Goal: Information Seeking & Learning: Learn about a topic

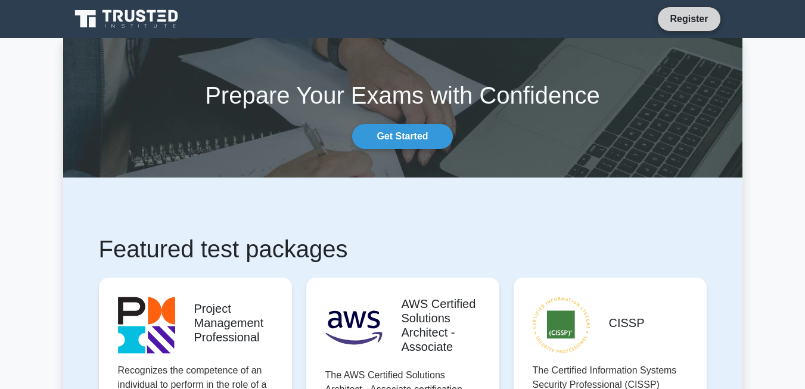
click at [673, 22] on link "Register" at bounding box center [689, 18] width 52 height 15
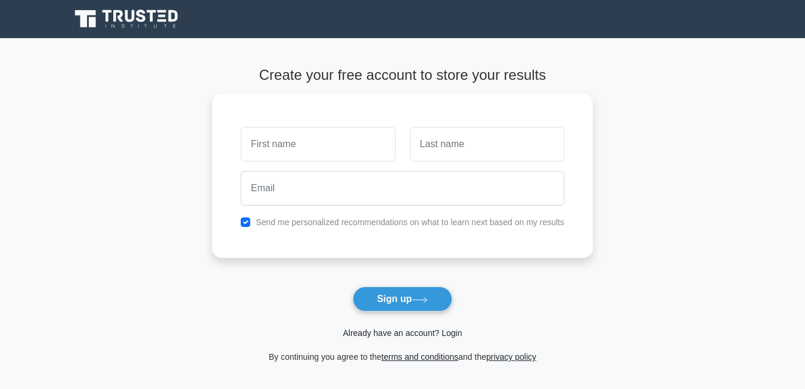
click at [357, 328] on link "Already have an account? Login" at bounding box center [402, 333] width 119 height 10
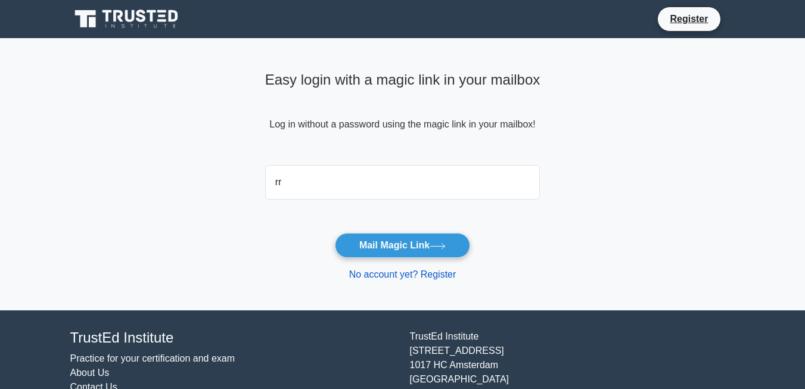
type input "rrprasad0073@gmail.com"
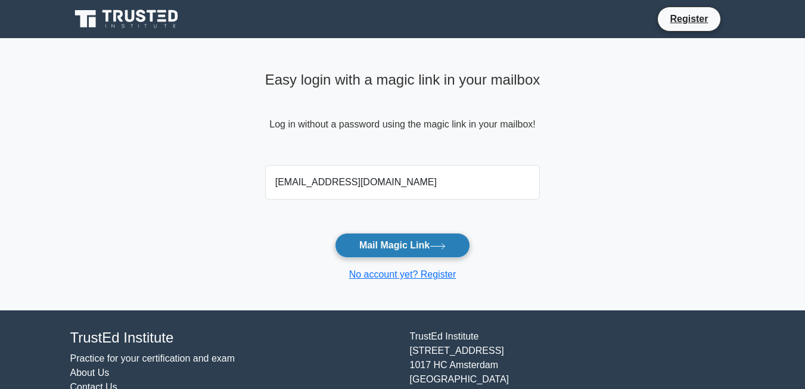
click at [392, 243] on button "Mail Magic Link" at bounding box center [402, 245] width 135 height 25
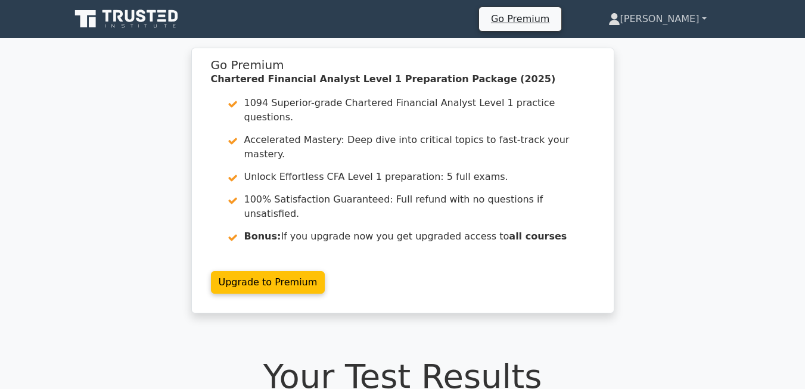
click at [670, 22] on link "[PERSON_NAME]" at bounding box center [658, 19] width 156 height 24
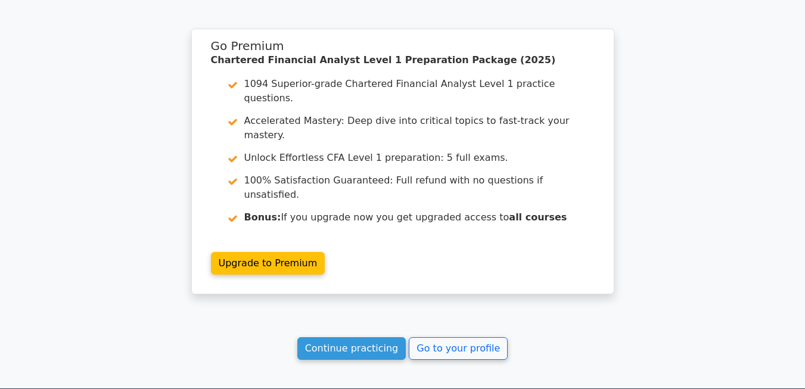
scroll to position [1695, 0]
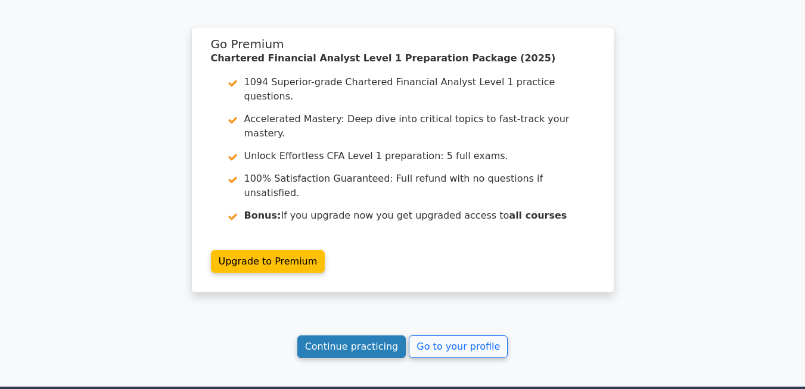
click at [362, 336] on link "Continue practicing" at bounding box center [351, 347] width 109 height 23
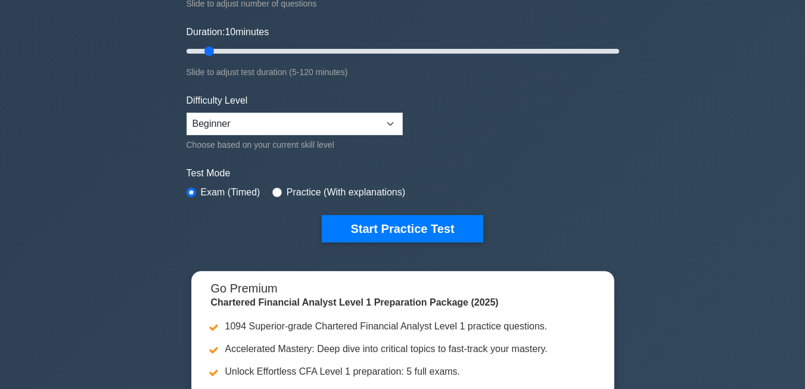
scroll to position [210, 0]
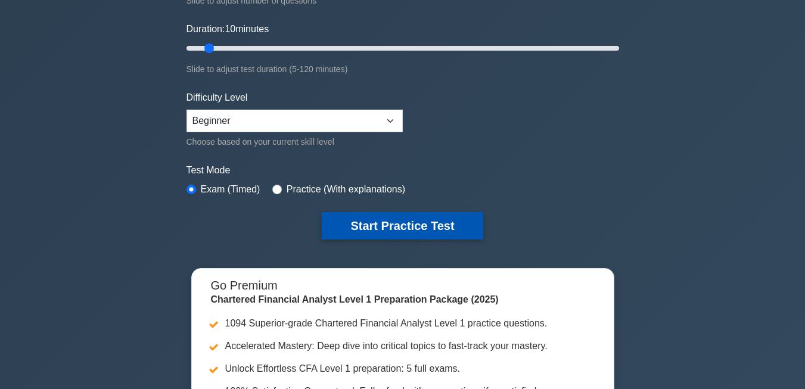
click at [389, 221] on button "Start Practice Test" at bounding box center [402, 225] width 161 height 27
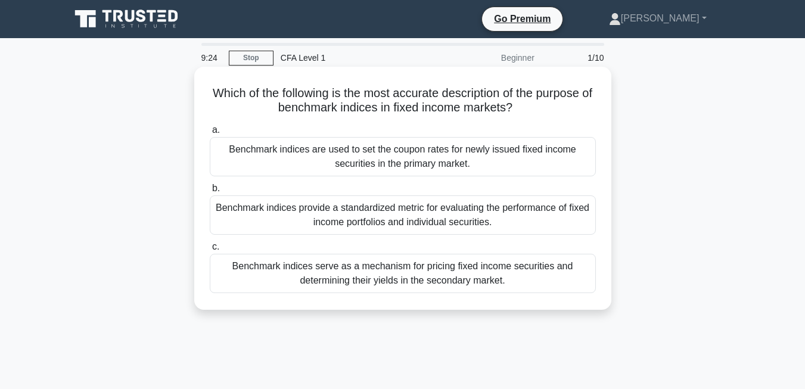
click at [340, 169] on div "Benchmark indices are used to set the coupon rates for newly issued fixed incom…" at bounding box center [403, 156] width 386 height 39
click at [210, 134] on input "a. Benchmark indices are used to set the coupon rates for newly issued fixed in…" at bounding box center [210, 130] width 0 height 8
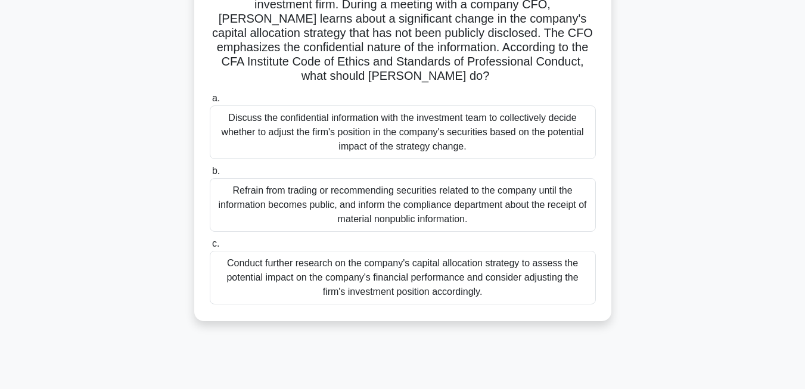
scroll to position [112, 0]
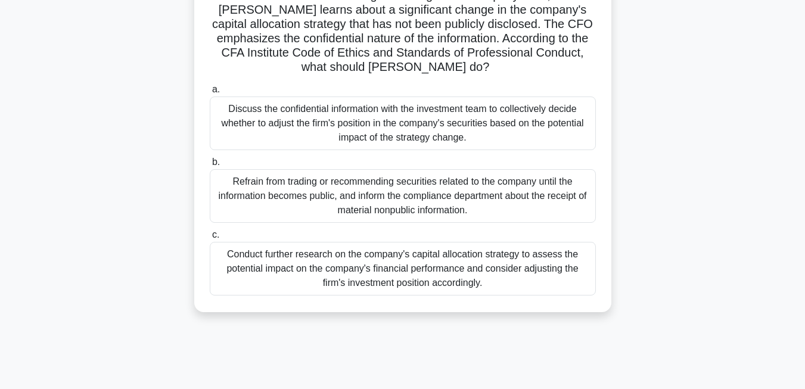
click at [269, 263] on div "Conduct further research on the company's capital allocation strategy to assess…" at bounding box center [403, 269] width 386 height 54
click at [210, 239] on input "c. Conduct further research on the company's capital allocation strategy to ass…" at bounding box center [210, 235] width 0 height 8
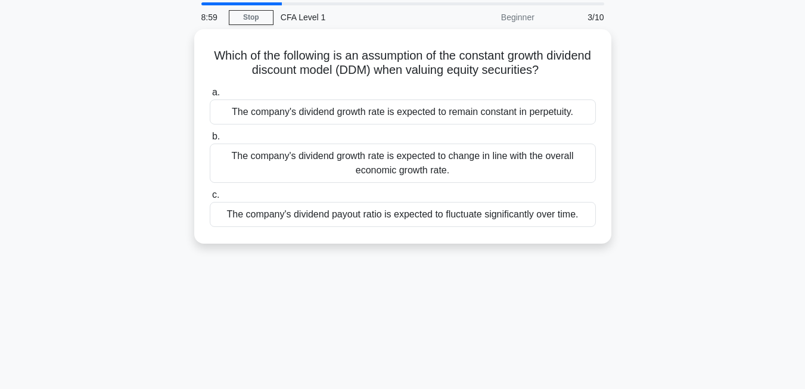
scroll to position [0, 0]
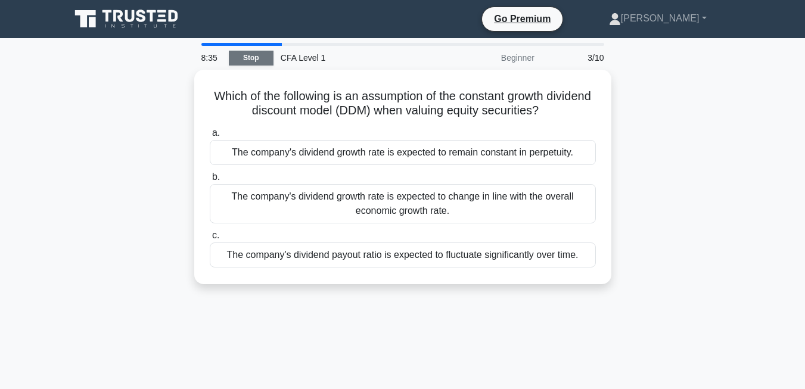
click at [256, 56] on link "Stop" at bounding box center [251, 58] width 45 height 15
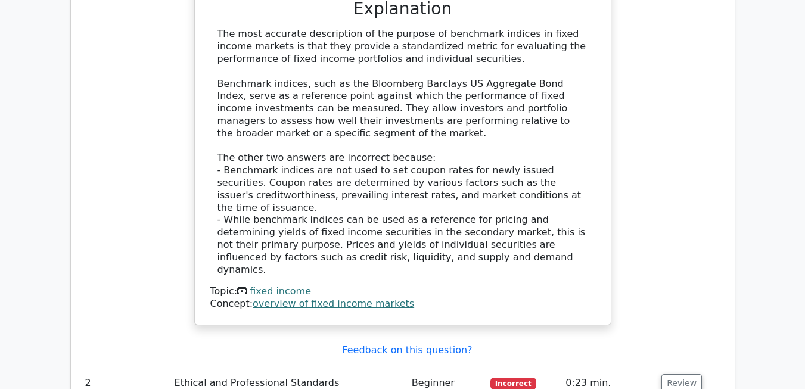
scroll to position [1299, 0]
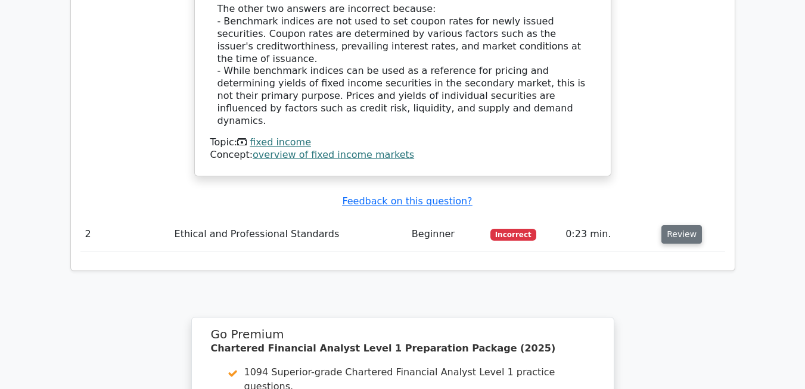
click at [688, 225] on button "Review" at bounding box center [682, 234] width 41 height 18
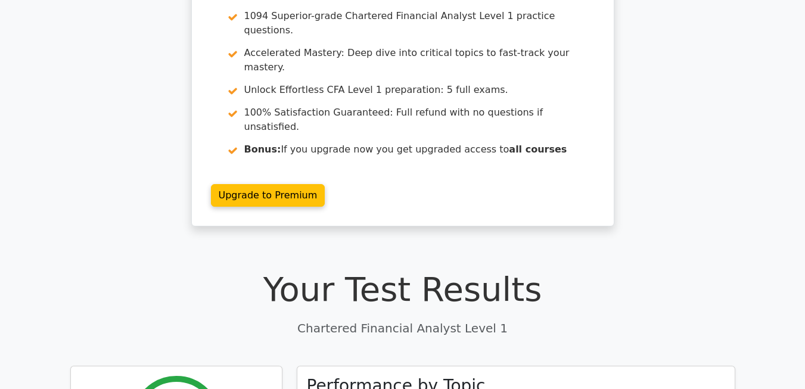
scroll to position [0, 0]
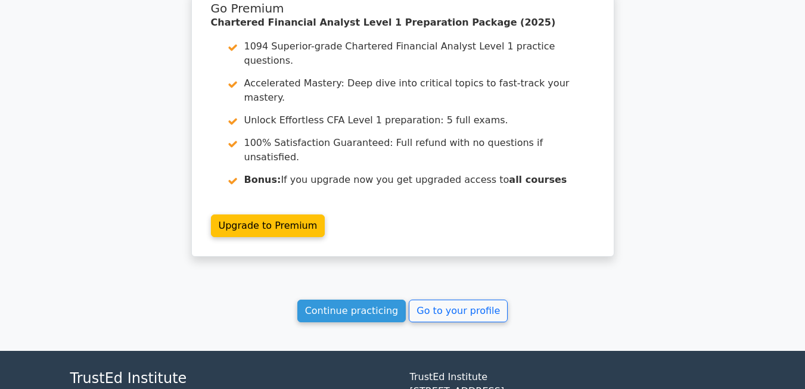
scroll to position [1627, 0]
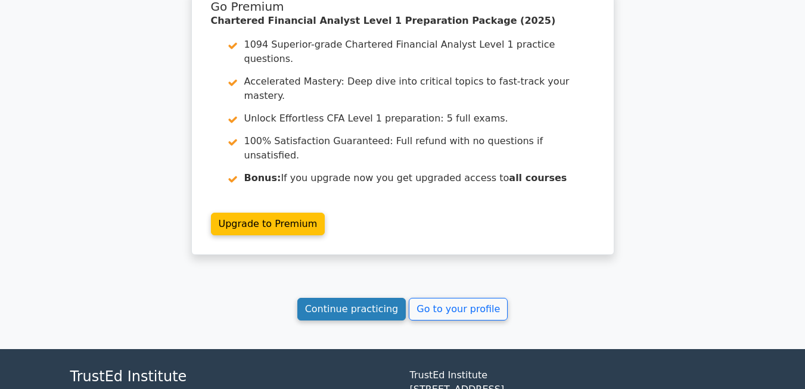
click at [390, 298] on link "Continue practicing" at bounding box center [351, 309] width 109 height 23
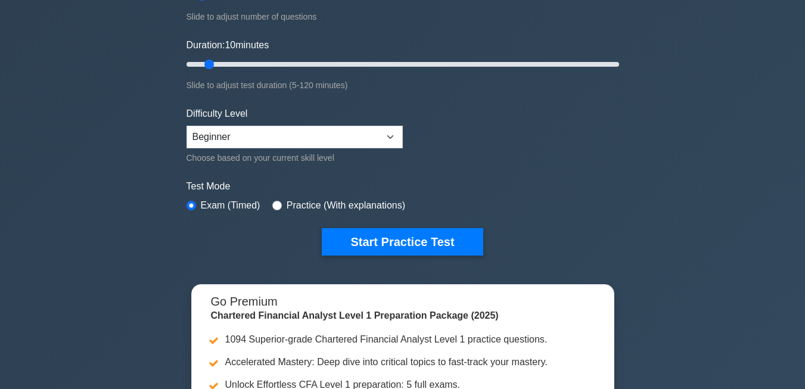
scroll to position [194, 0]
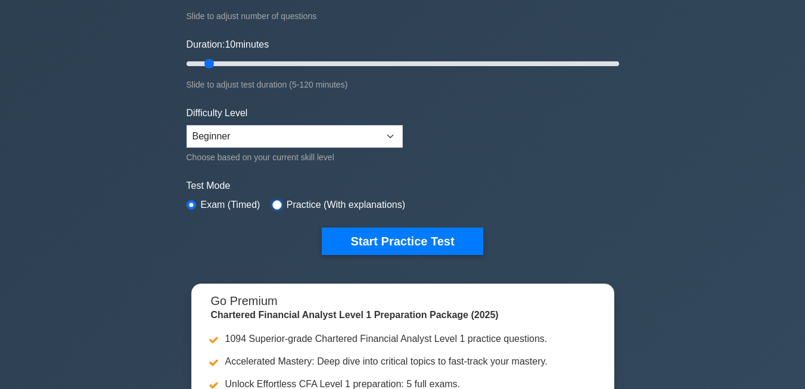
click at [274, 201] on input "radio" at bounding box center [277, 205] width 10 height 10
radio input "true"
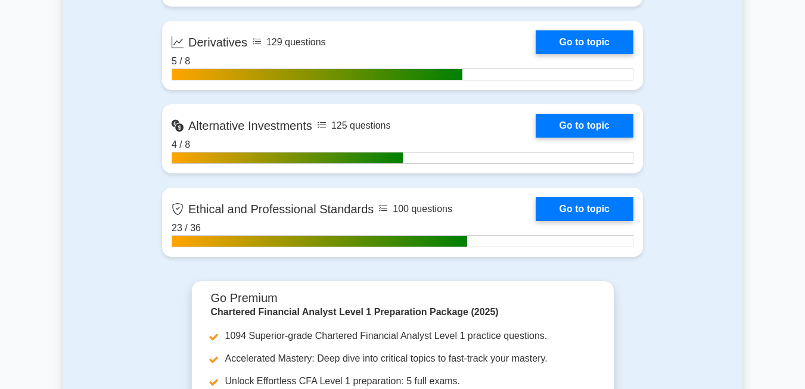
scroll to position [1390, 0]
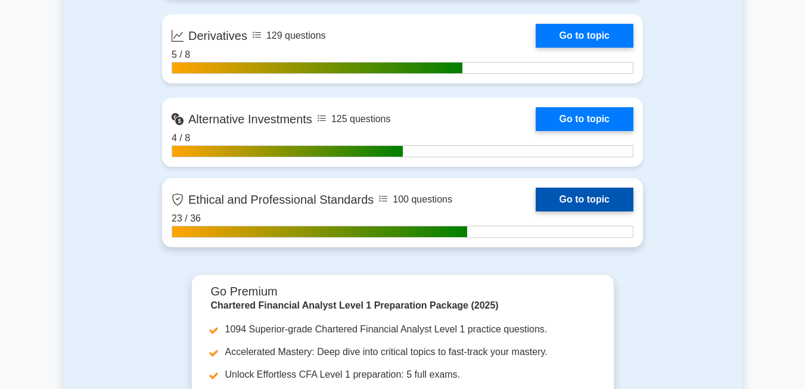
click at [556, 195] on link "Go to topic" at bounding box center [585, 200] width 98 height 24
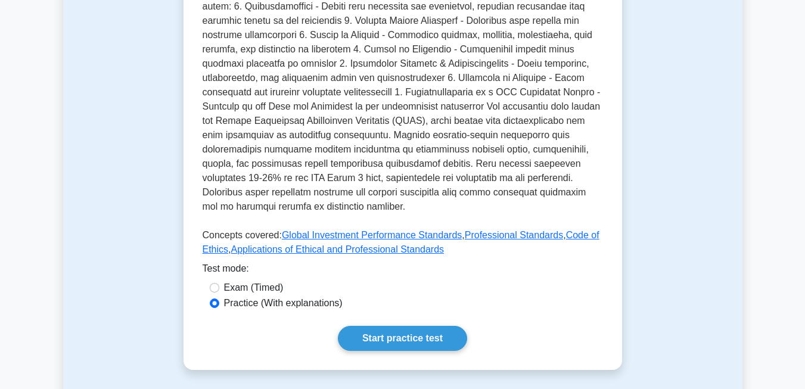
scroll to position [622, 0]
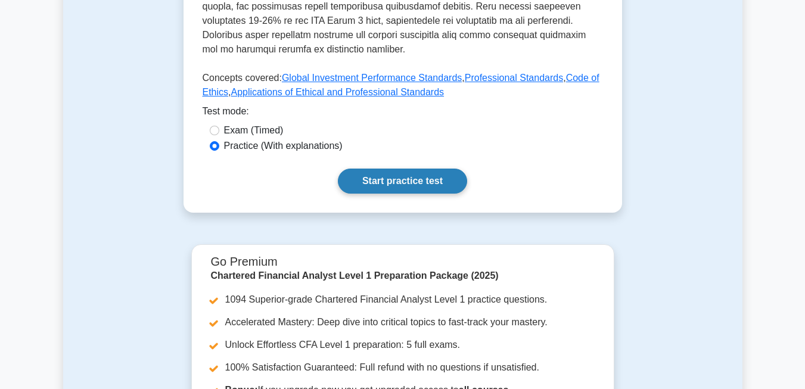
click at [370, 171] on link "Start practice test" at bounding box center [402, 181] width 129 height 25
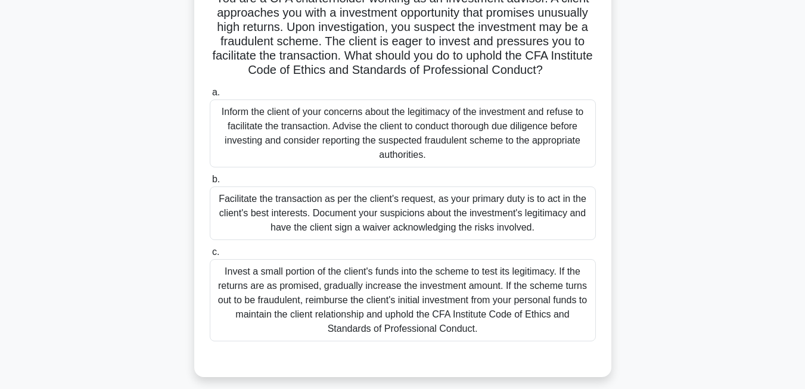
scroll to position [114, 0]
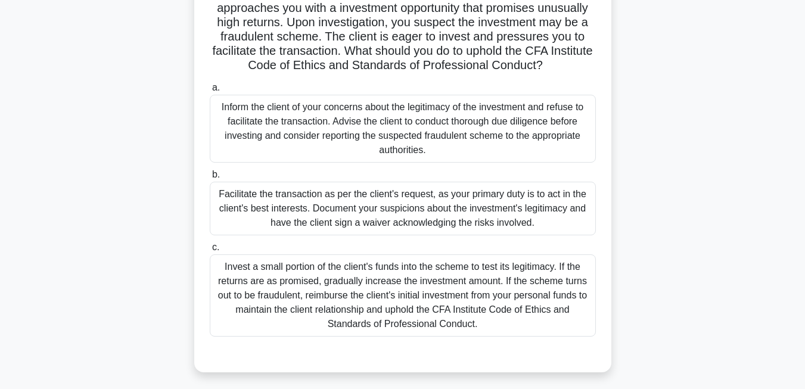
click at [271, 145] on div "Inform the client of your concerns about the legitimacy of the investment and r…" at bounding box center [403, 129] width 386 height 68
click at [210, 92] on input "a. Inform the client of your concerns about the legitimacy of the investment an…" at bounding box center [210, 88] width 0 height 8
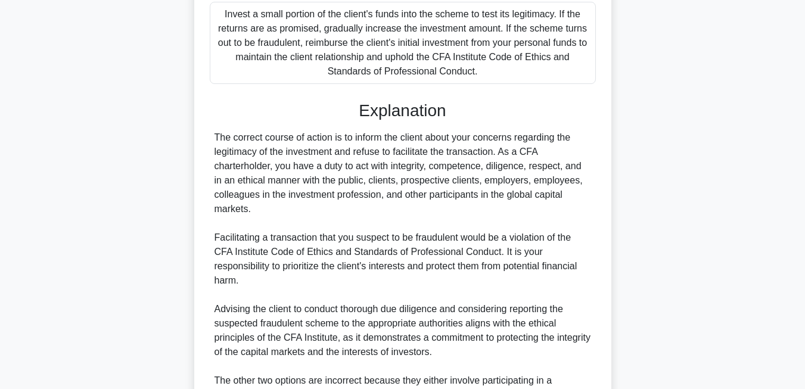
scroll to position [517, 0]
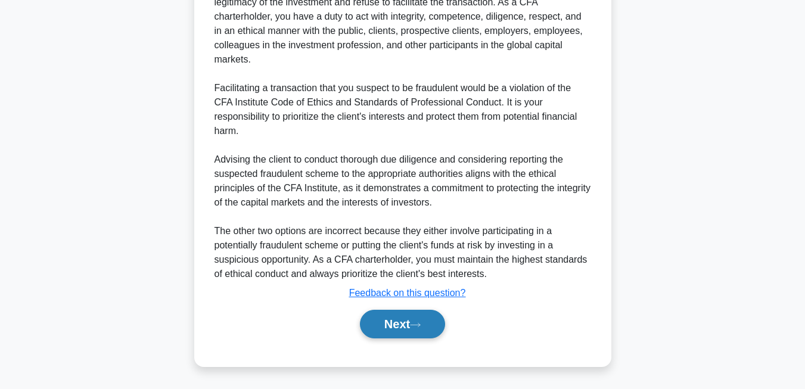
click at [417, 336] on button "Next" at bounding box center [402, 324] width 85 height 29
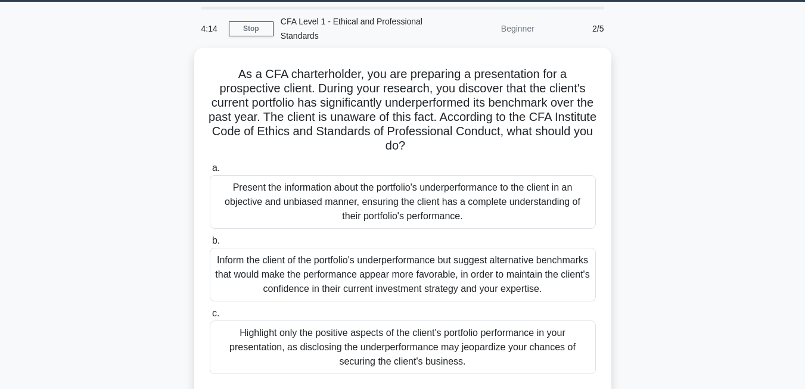
scroll to position [63, 0]
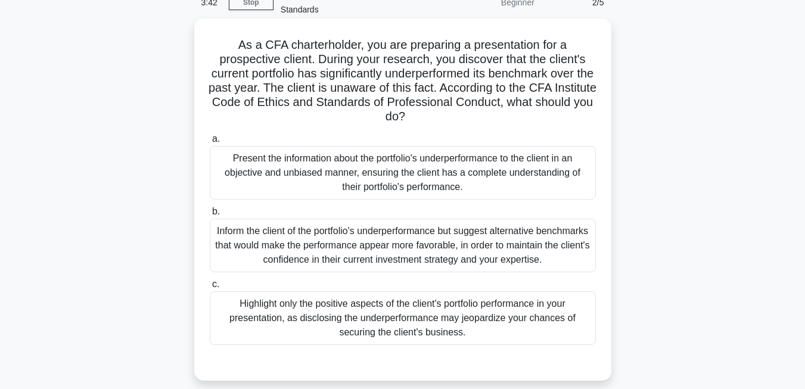
click at [522, 168] on div "Present the information about the portfolio's underperformance to the client in…" at bounding box center [403, 173] width 386 height 54
click at [210, 143] on input "a. Present the information about the portfolio's underperformance to the client…" at bounding box center [210, 139] width 0 height 8
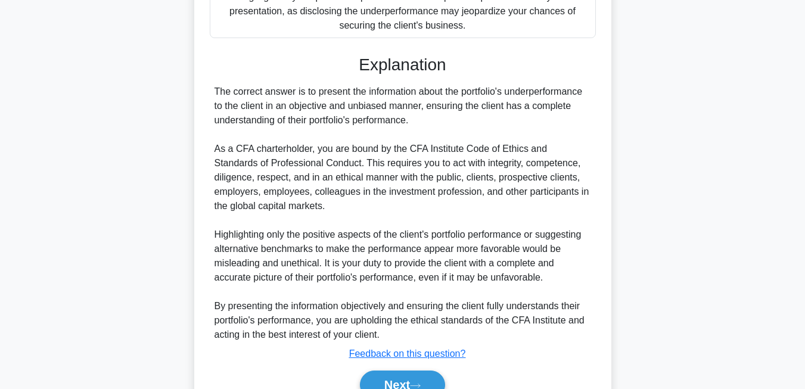
scroll to position [431, 0]
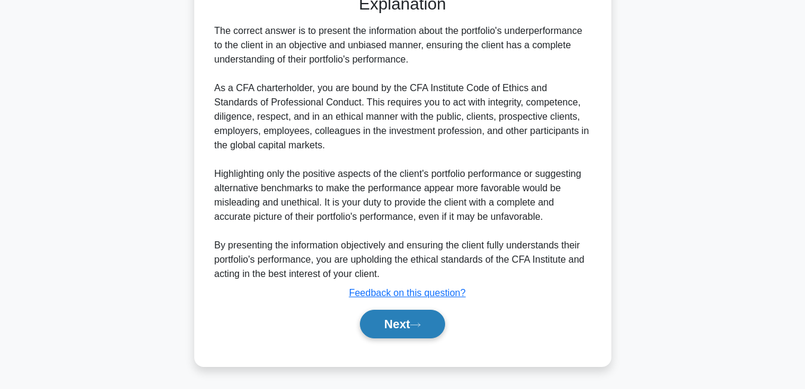
click at [374, 324] on button "Next" at bounding box center [402, 324] width 85 height 29
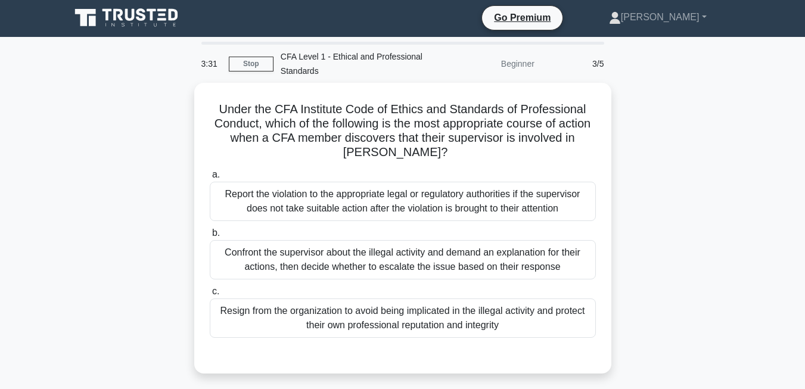
scroll to position [4, 0]
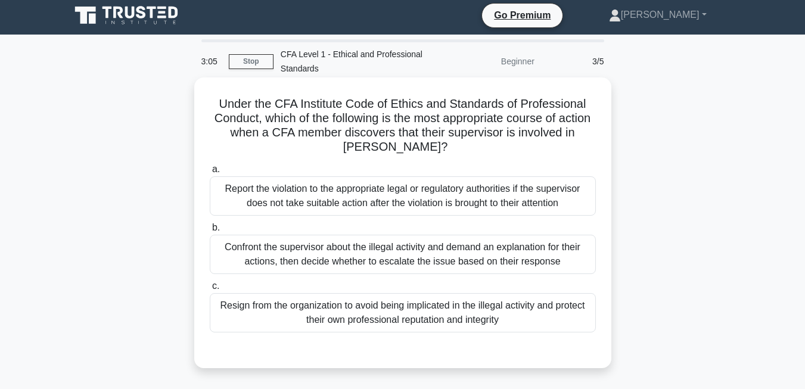
click at [305, 196] on div "Report the violation to the appropriate legal or regulatory authorities if the …" at bounding box center [403, 195] width 386 height 39
click at [210, 173] on input "a. Report the violation to the appropriate legal or regulatory authorities if t…" at bounding box center [210, 170] width 0 height 8
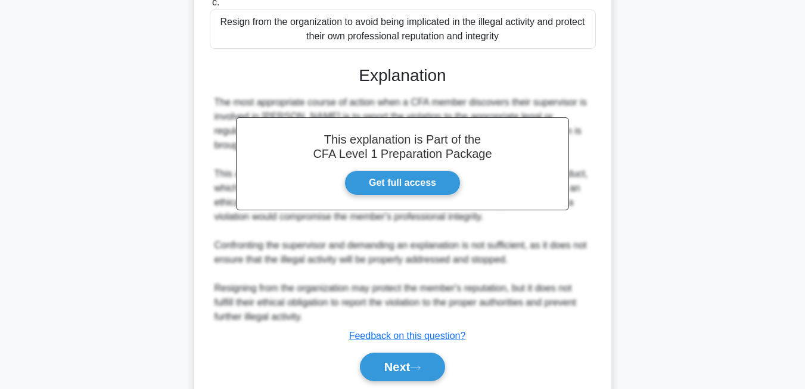
scroll to position [331, 0]
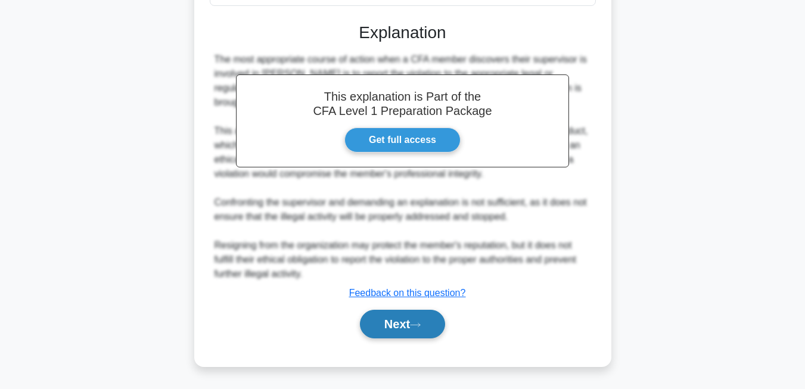
click at [418, 319] on button "Next" at bounding box center [402, 324] width 85 height 29
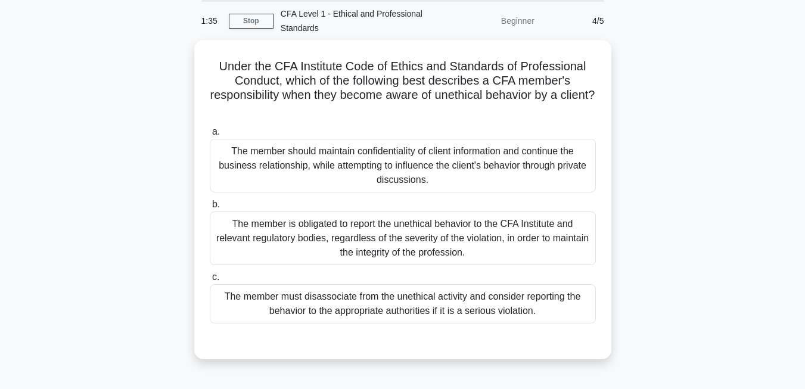
scroll to position [46, 0]
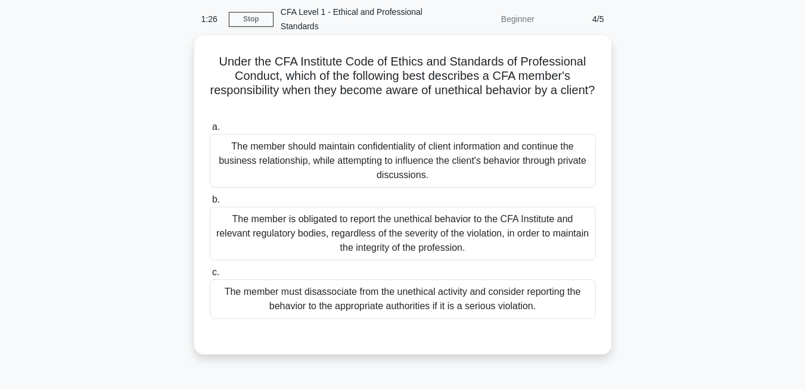
click at [258, 239] on div "The member is obligated to report the unethical behavior to the CFA Institute a…" at bounding box center [403, 234] width 386 height 54
click at [210, 204] on input "b. The member is obligated to report the unethical behavior to the CFA Institut…" at bounding box center [210, 200] width 0 height 8
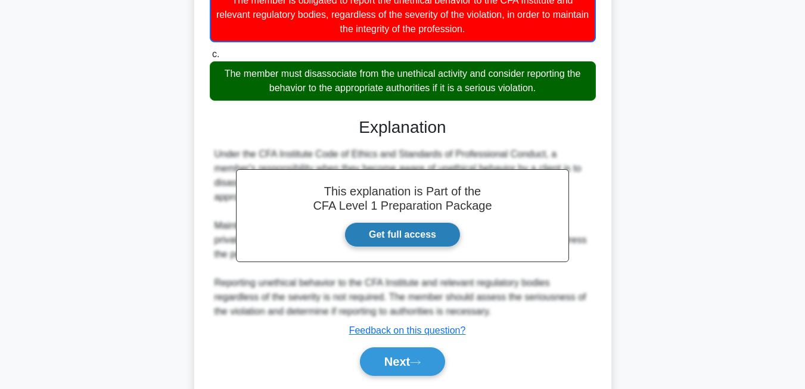
scroll to position [303, 0]
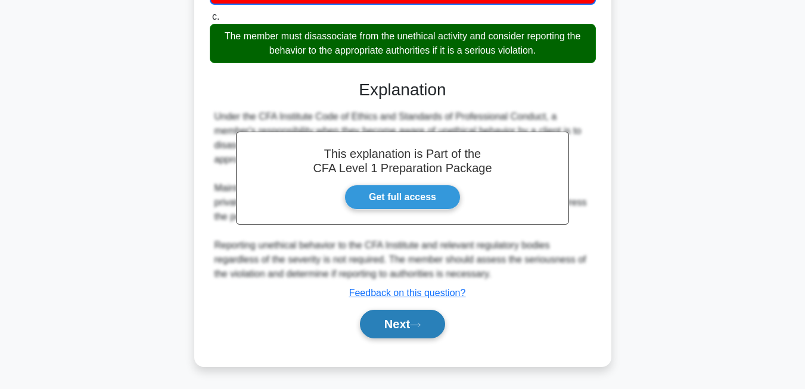
click at [398, 317] on button "Next" at bounding box center [402, 324] width 85 height 29
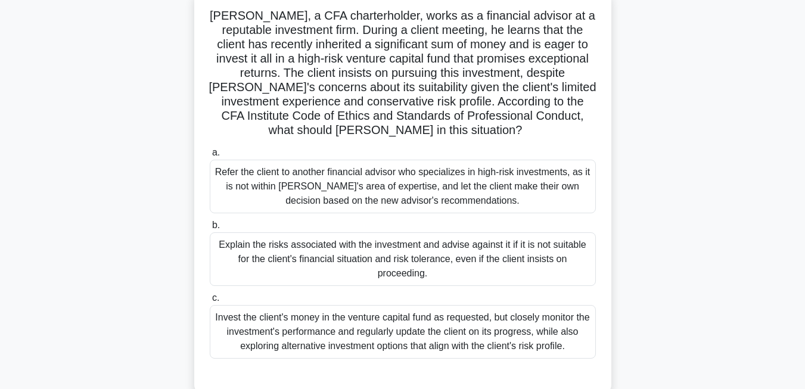
scroll to position [100, 0]
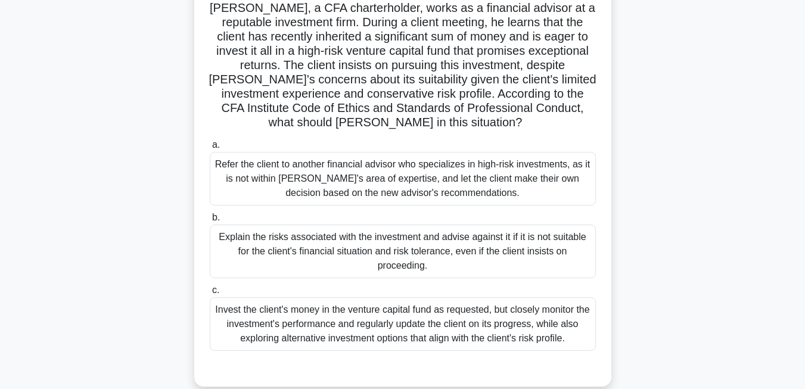
click at [510, 247] on div "Explain the risks associated with the investment and advise against it if it is…" at bounding box center [403, 252] width 386 height 54
click at [210, 222] on input "b. Explain the risks associated with the investment and advise against it if it…" at bounding box center [210, 218] width 0 height 8
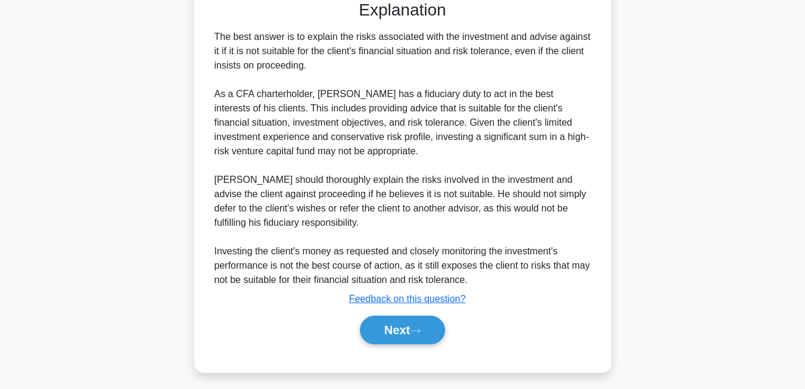
scroll to position [474, 0]
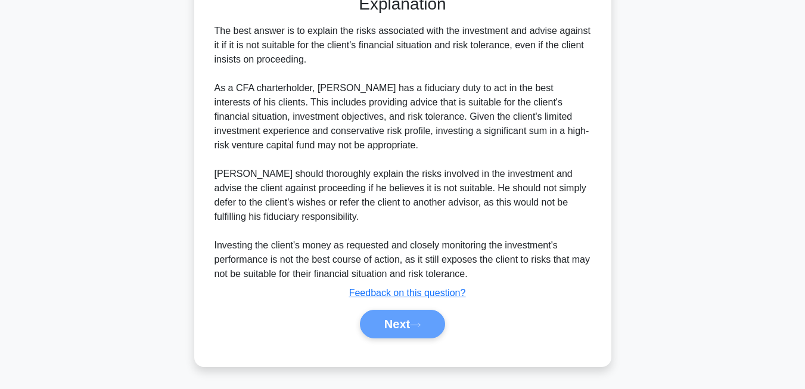
click at [408, 325] on div "Next" at bounding box center [402, 324] width 391 height 29
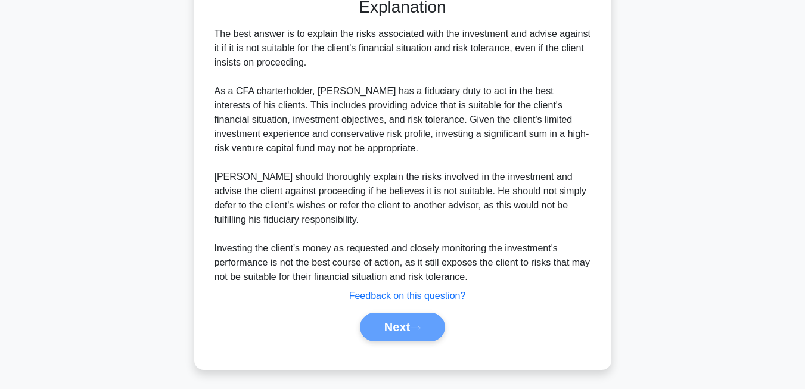
scroll to position [448, 0]
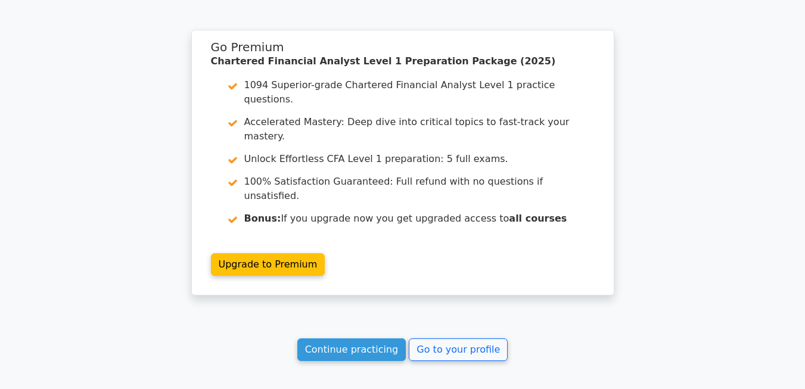
scroll to position [1864, 0]
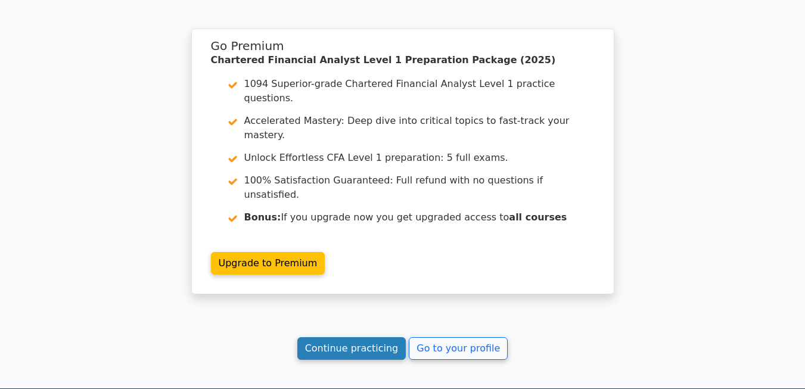
click at [394, 337] on link "Continue practicing" at bounding box center [351, 348] width 109 height 23
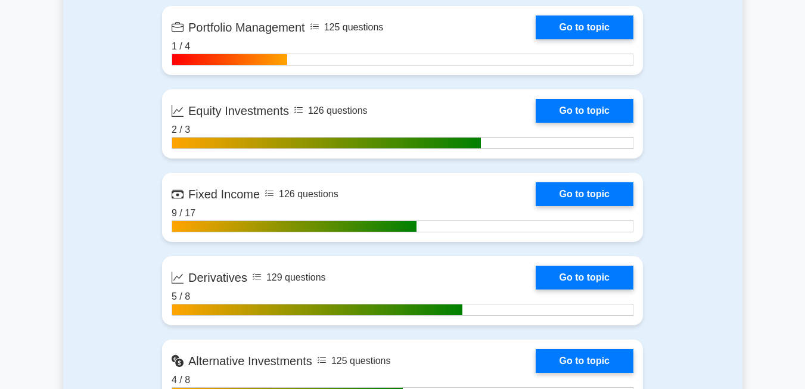
scroll to position [1149, 0]
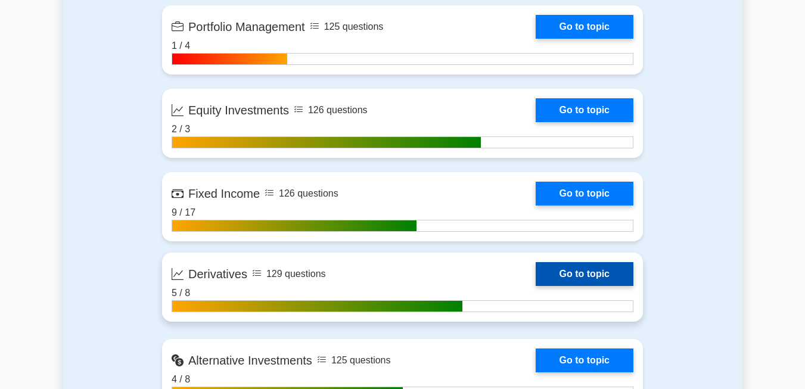
click at [563, 268] on link "Go to topic" at bounding box center [585, 274] width 98 height 24
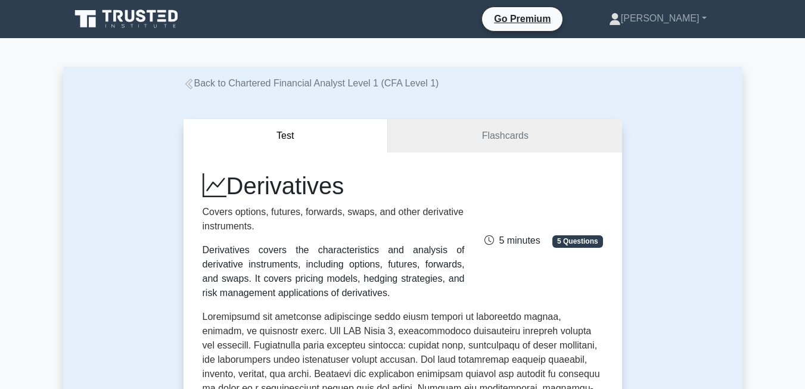
scroll to position [628, 0]
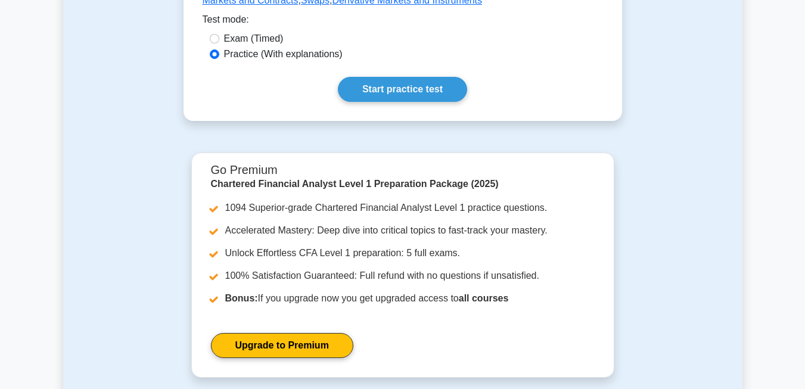
click at [227, 39] on label "Exam (Timed)" at bounding box center [254, 39] width 60 height 14
click at [219, 39] on input "Exam (Timed)" at bounding box center [215, 39] width 10 height 10
radio input "true"
click at [371, 87] on link "Start practice test" at bounding box center [402, 89] width 129 height 25
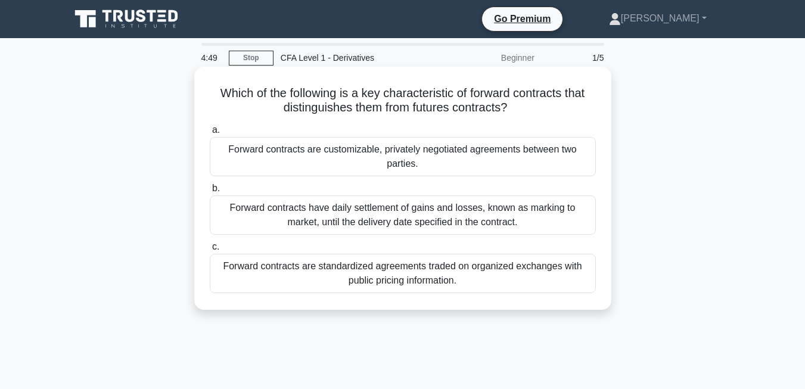
click at [251, 141] on div "Forward contracts are customizable, privately negotiated agreements between two…" at bounding box center [403, 156] width 386 height 39
click at [210, 134] on input "a. Forward contracts are customizable, privately negotiated agreements between …" at bounding box center [210, 130] width 0 height 8
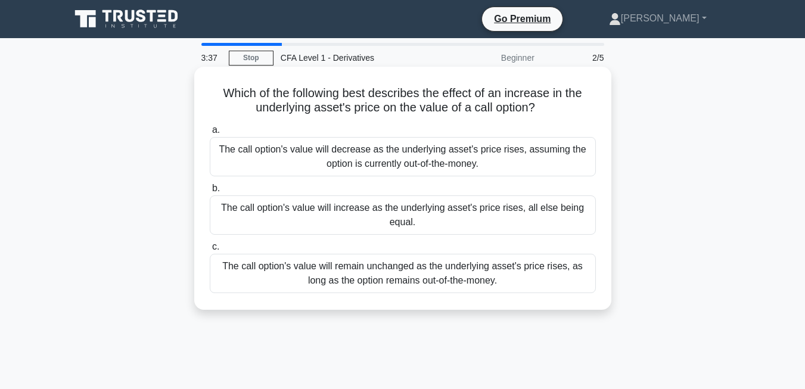
click at [283, 226] on div "The call option's value will increase as the underlying asset's price rises, al…" at bounding box center [403, 214] width 386 height 39
click at [210, 192] on input "b. The call option's value will increase as the underlying asset's price rises,…" at bounding box center [210, 189] width 0 height 8
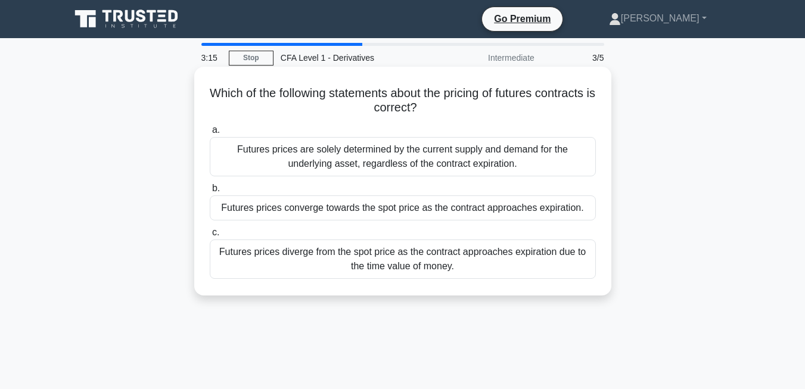
click at [309, 149] on div "Futures prices are solely determined by the current supply and demand for the u…" at bounding box center [403, 156] width 386 height 39
click at [210, 134] on input "a. Futures prices are solely determined by the current supply and demand for th…" at bounding box center [210, 130] width 0 height 8
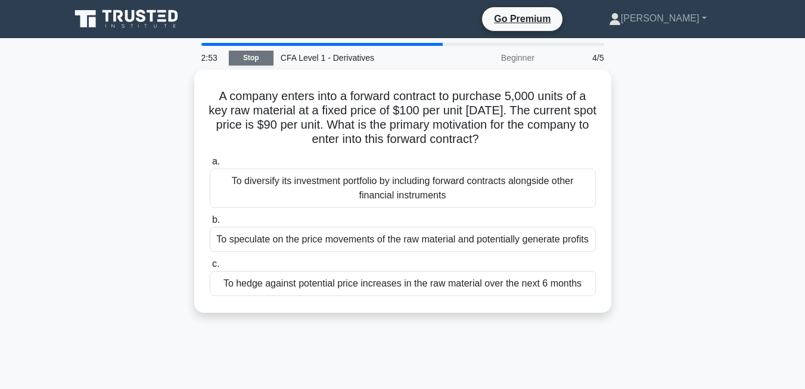
click at [258, 51] on link "Stop" at bounding box center [251, 58] width 45 height 15
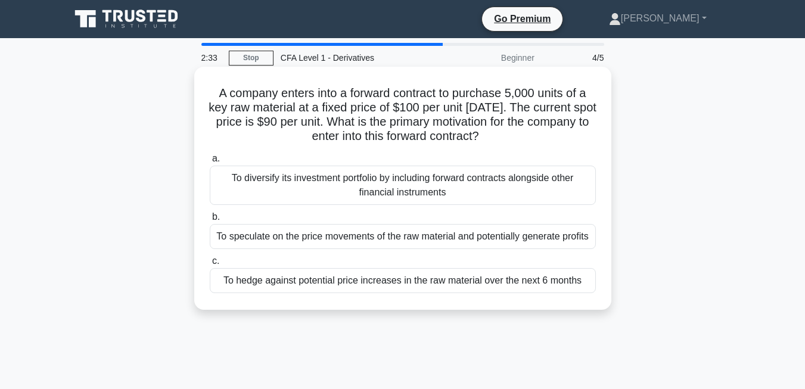
click at [280, 282] on div "To hedge against potential price increases in the raw material over the next 6 …" at bounding box center [403, 280] width 386 height 25
click at [210, 265] on input "c. To hedge against potential price increases in the raw material over the next…" at bounding box center [210, 261] width 0 height 8
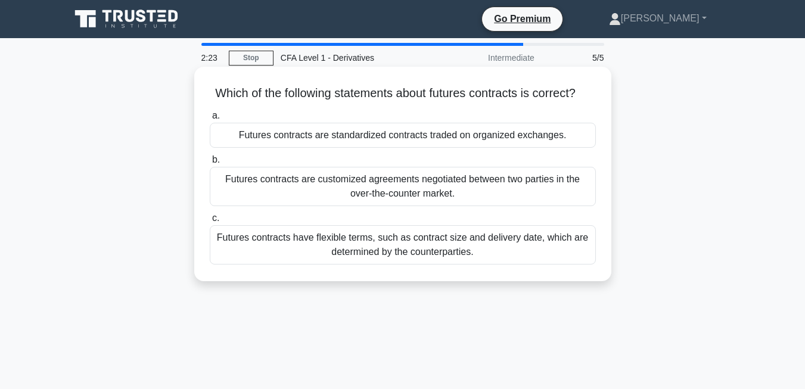
click at [263, 148] on div "Futures contracts are standardized contracts traded on organized exchanges." at bounding box center [403, 135] width 386 height 25
click at [210, 120] on input "a. Futures contracts are standardized contracts traded on organized exchanges." at bounding box center [210, 116] width 0 height 8
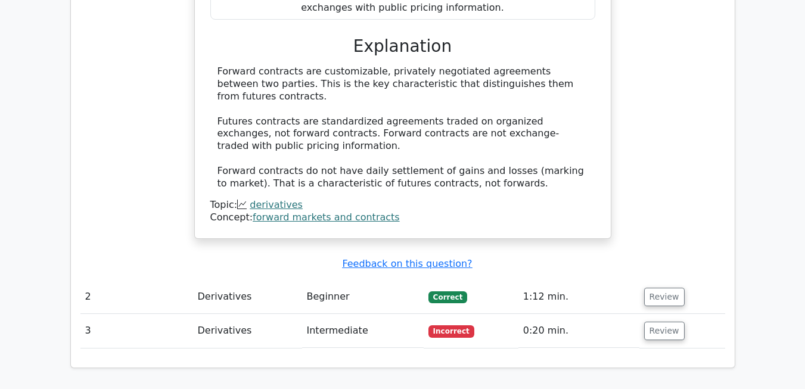
scroll to position [1114, 0]
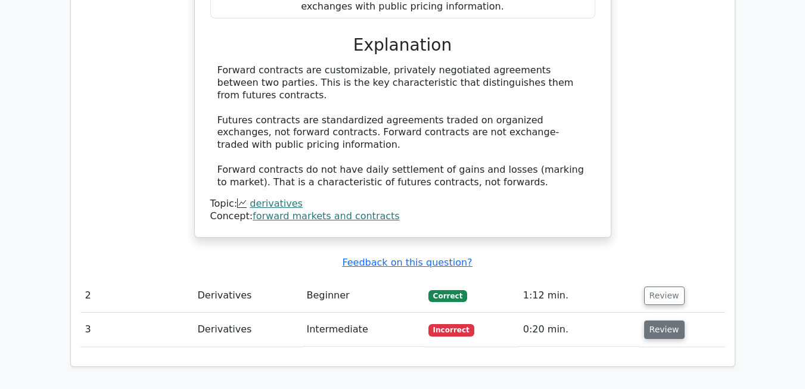
click at [657, 321] on button "Review" at bounding box center [664, 330] width 41 height 18
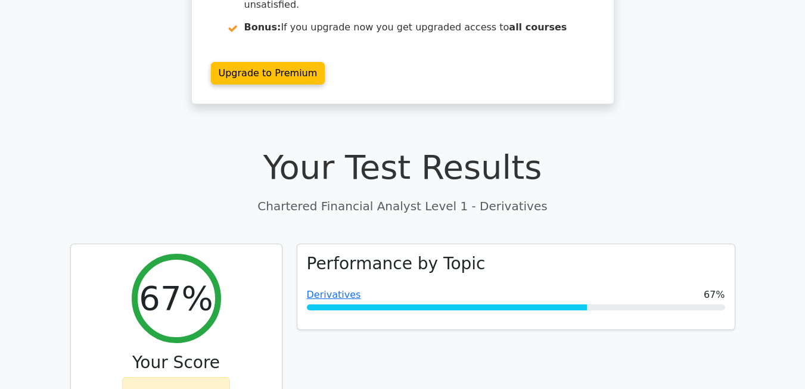
scroll to position [194, 0]
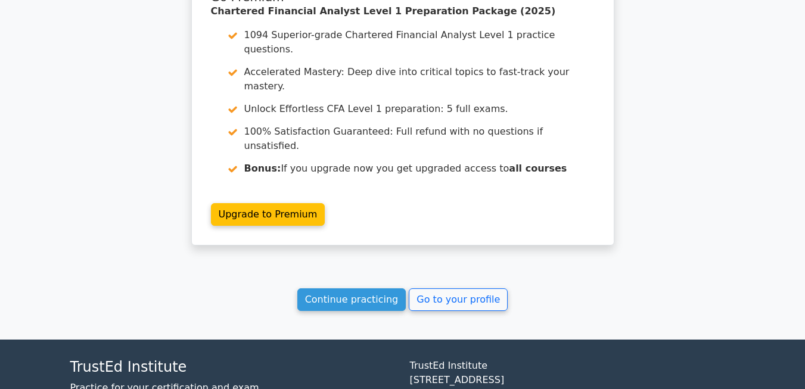
scroll to position [1550, 0]
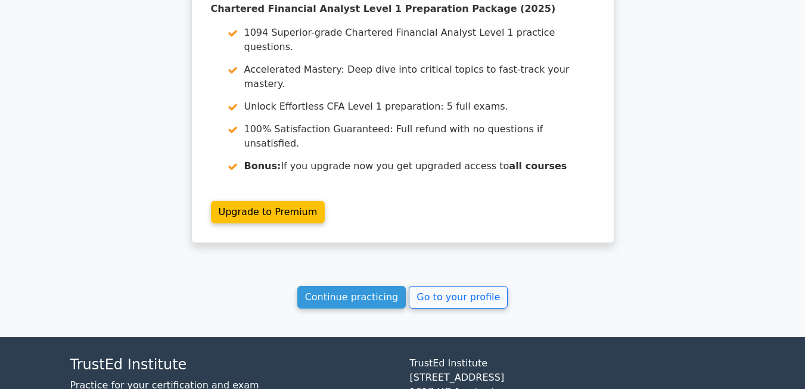
click at [432, 286] on link "Go to your profile" at bounding box center [458, 297] width 99 height 23
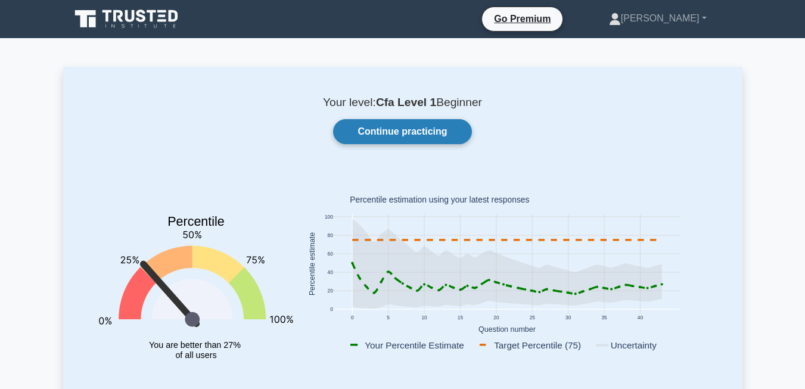
click at [390, 131] on link "Continue practicing" at bounding box center [402, 131] width 138 height 25
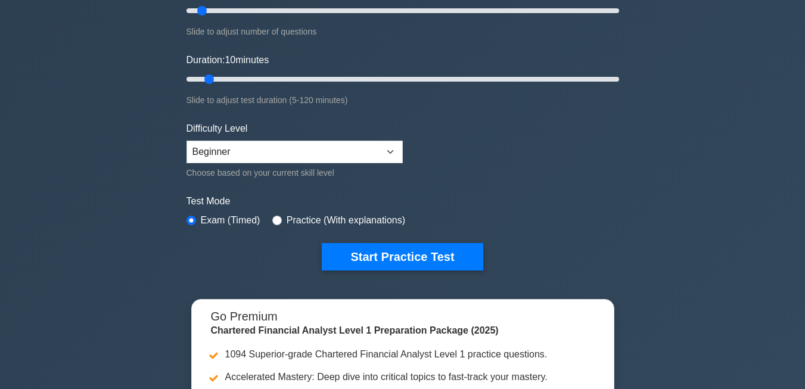
scroll to position [180, 0]
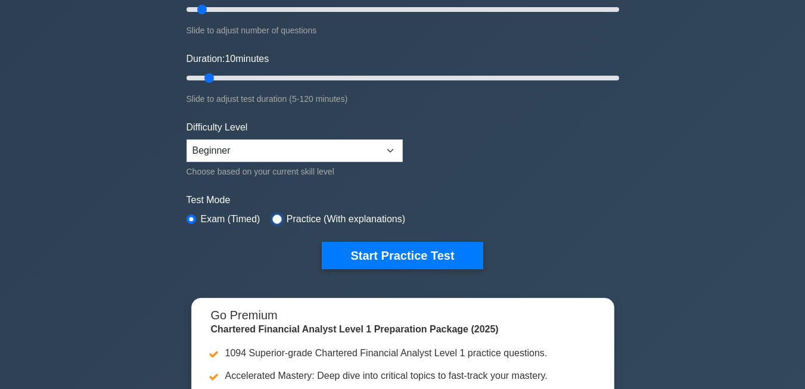
click at [276, 221] on input "radio" at bounding box center [277, 220] width 10 height 10
radio input "true"
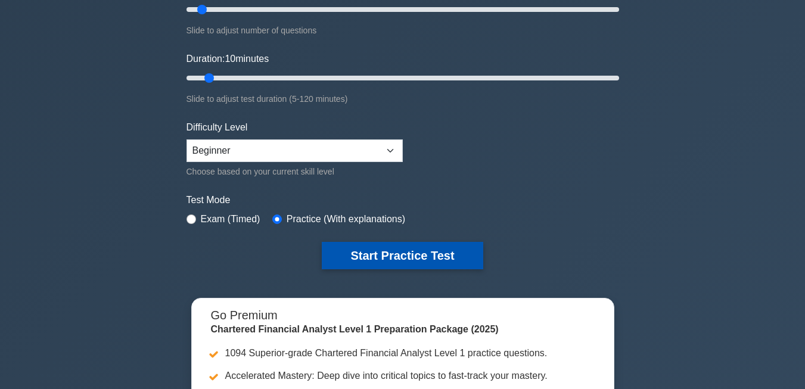
click at [375, 252] on button "Start Practice Test" at bounding box center [402, 255] width 161 height 27
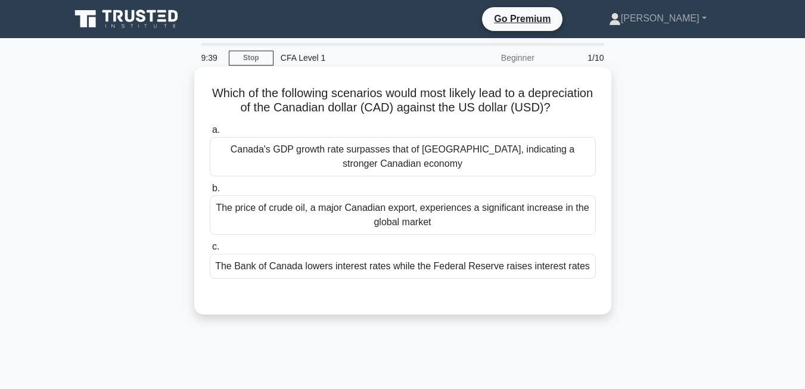
click at [288, 279] on div "The Bank of Canada lowers interest rates while the Federal Reserve raises inter…" at bounding box center [403, 266] width 386 height 25
click at [210, 251] on input "c. The Bank of Canada lowers interest rates while the Federal Reserve raises in…" at bounding box center [210, 247] width 0 height 8
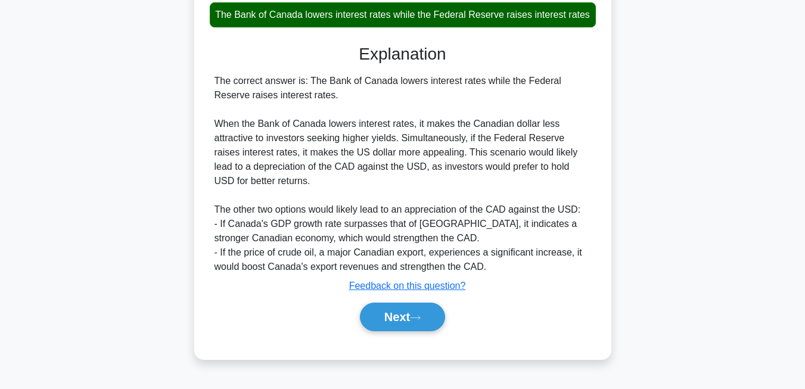
scroll to position [259, 0]
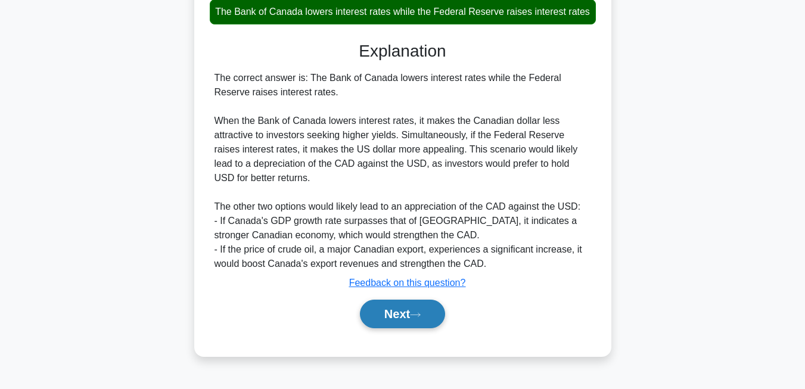
click at [382, 311] on button "Next" at bounding box center [402, 314] width 85 height 29
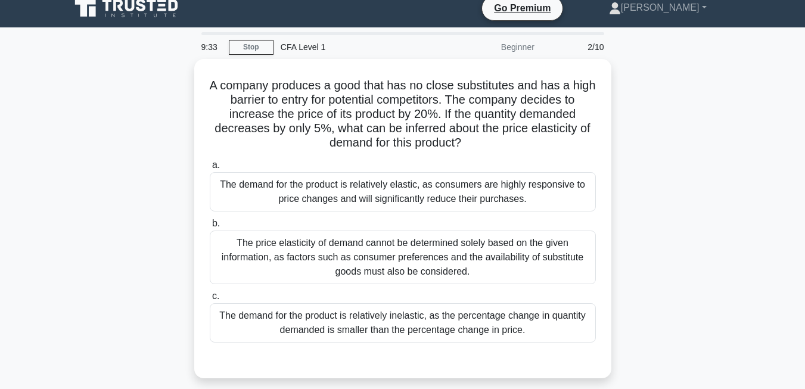
scroll to position [0, 0]
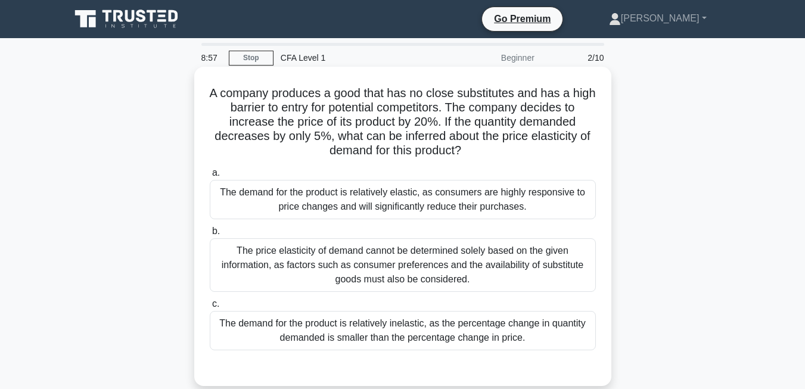
click at [305, 319] on div "The demand for the product is relatively inelastic, as the percentage change in…" at bounding box center [403, 330] width 386 height 39
click at [210, 308] on input "c. The demand for the product is relatively inelastic, as the percentage change…" at bounding box center [210, 304] width 0 height 8
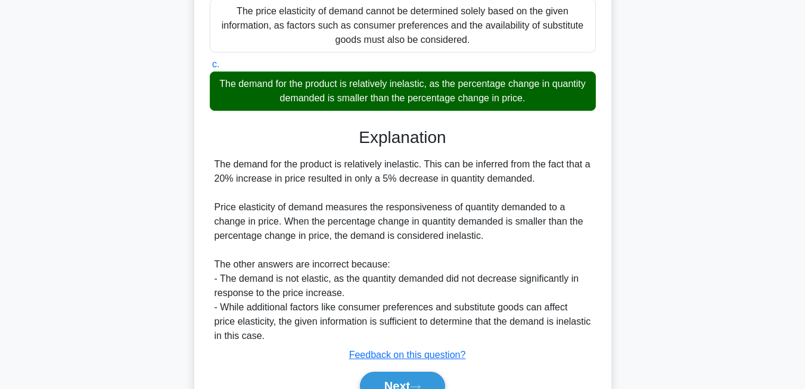
scroll to position [302, 0]
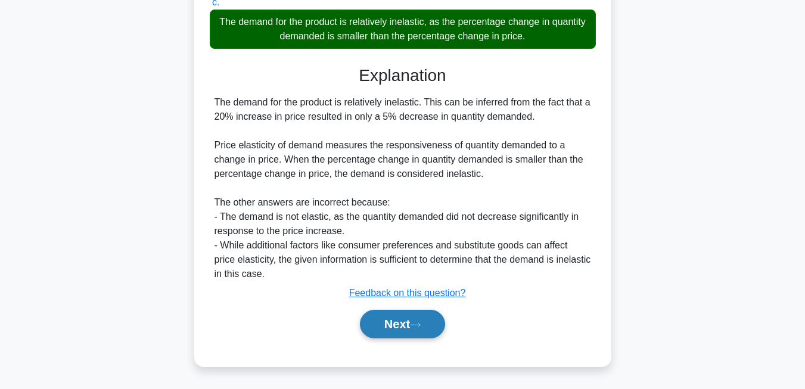
click at [378, 334] on button "Next" at bounding box center [402, 324] width 85 height 29
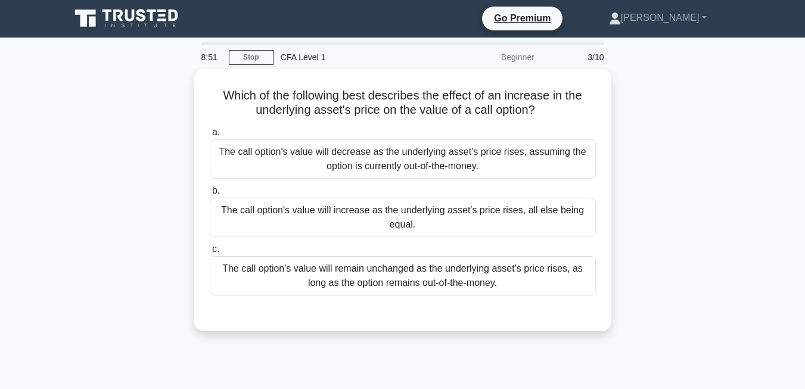
scroll to position [0, 0]
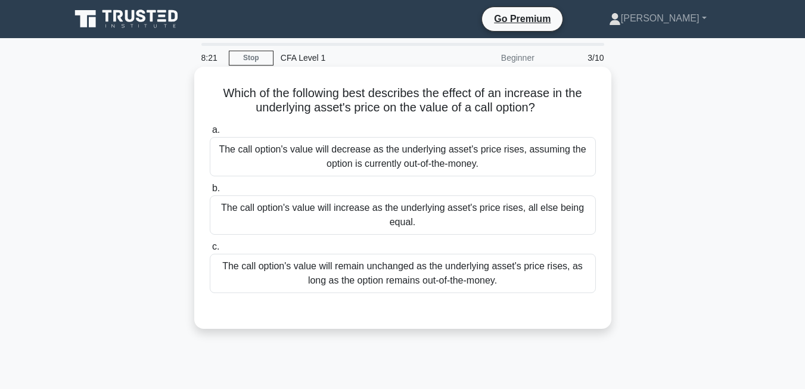
click at [282, 152] on div "The call option's value will decrease as the underlying asset's price rises, as…" at bounding box center [403, 156] width 386 height 39
click at [210, 134] on input "a. The call option's value will decrease as the underlying asset's price rises,…" at bounding box center [210, 130] width 0 height 8
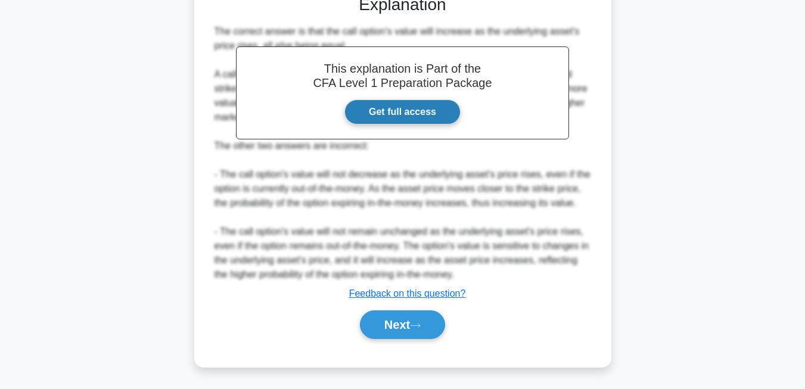
scroll to position [318, 0]
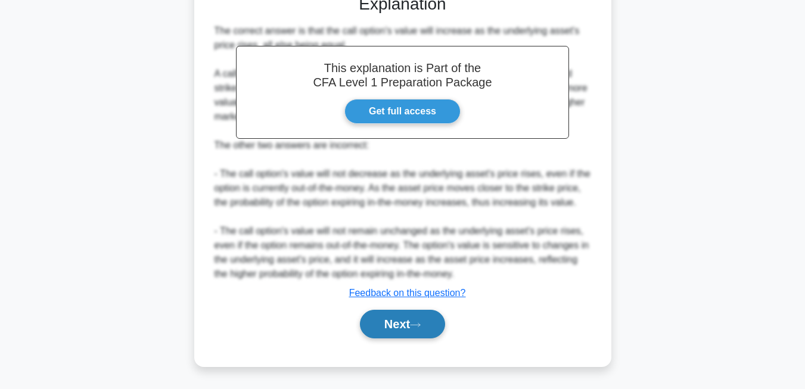
click at [387, 328] on button "Next" at bounding box center [402, 324] width 85 height 29
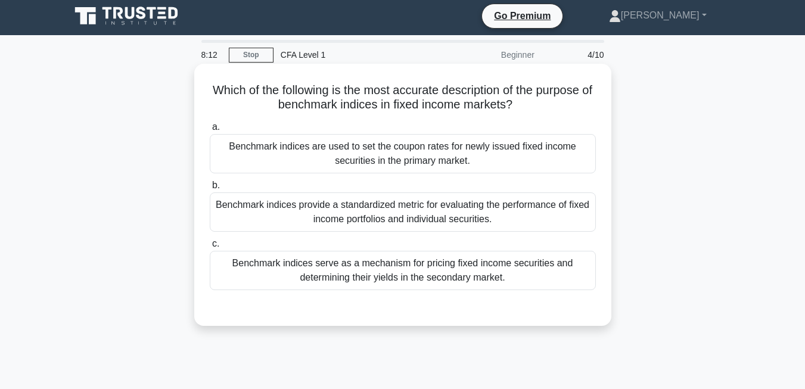
scroll to position [0, 0]
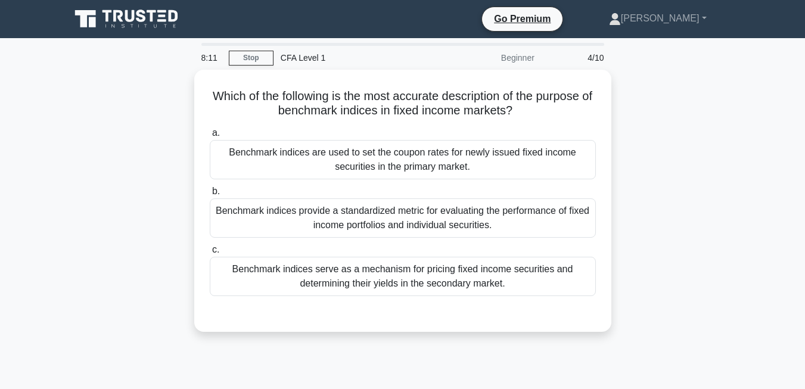
click at [750, 263] on main "8:11 Stop CFA Level 1 Beginner 4/10 Which of the following is the most accurate…" at bounding box center [402, 341] width 805 height 606
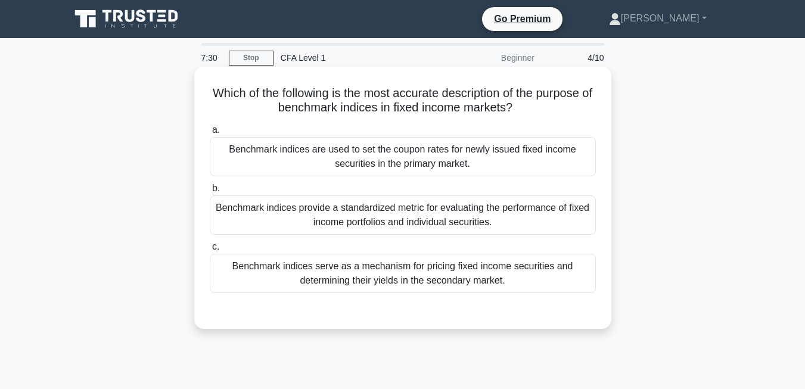
click at [577, 219] on div "Benchmark indices provide a standardized metric for evaluating the performance …" at bounding box center [403, 214] width 386 height 39
click at [210, 192] on input "b. Benchmark indices provide a standardized metric for evaluating the performan…" at bounding box center [210, 189] width 0 height 8
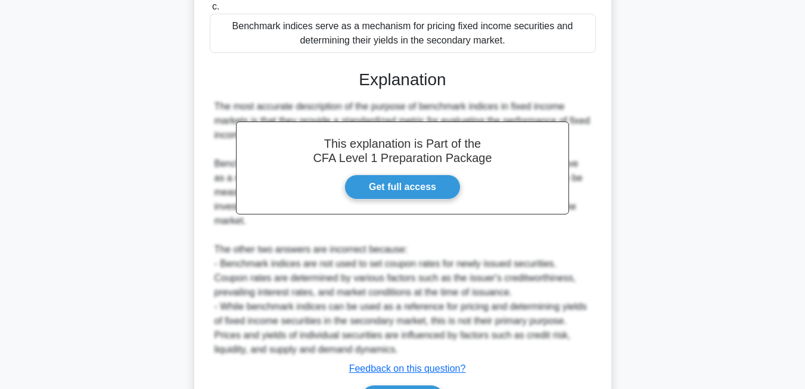
scroll to position [316, 0]
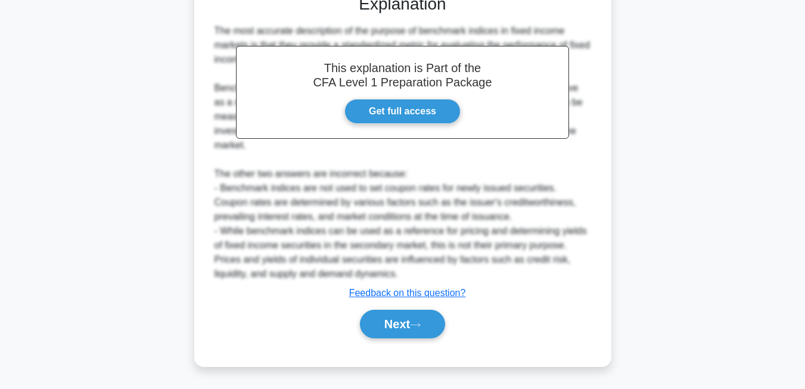
click at [402, 356] on div "Which of the following is the most accurate description of the purpose of bench…" at bounding box center [403, 59] width 408 height 606
click at [402, 328] on button "Next" at bounding box center [402, 324] width 85 height 29
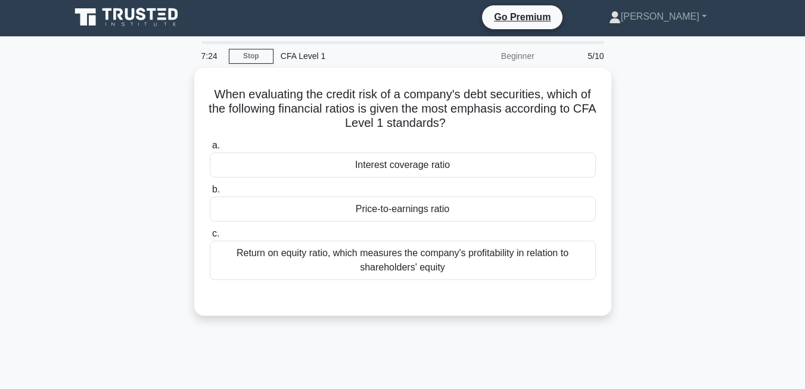
scroll to position [0, 0]
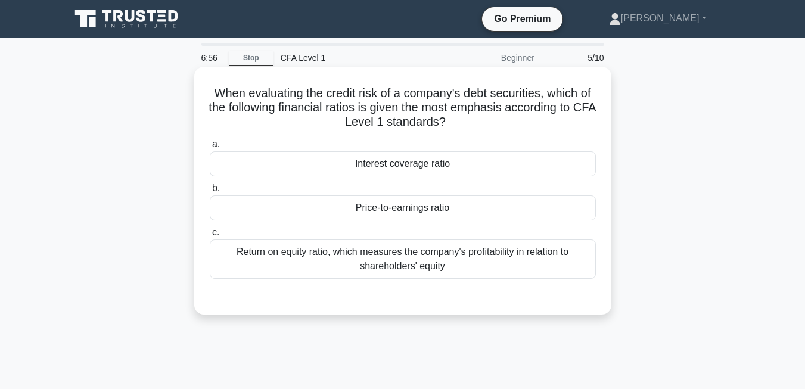
click at [548, 261] on div "Return on equity ratio, which measures the company's profitability in relation …" at bounding box center [403, 259] width 386 height 39
click at [210, 237] on input "c. Return on equity ratio, which measures the company's profitability in relati…" at bounding box center [210, 233] width 0 height 8
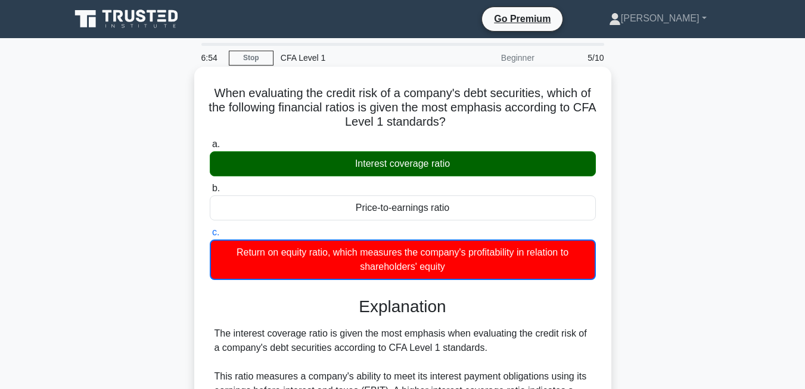
click at [562, 172] on div "Interest coverage ratio" at bounding box center [403, 163] width 386 height 25
click at [210, 148] on input "a. Interest coverage ratio" at bounding box center [210, 145] width 0 height 8
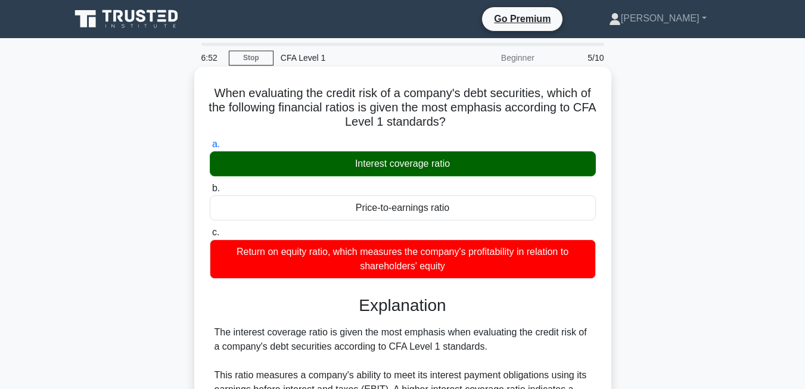
click at [237, 166] on div "Interest coverage ratio" at bounding box center [403, 163] width 386 height 25
click at [210, 148] on input "a. Interest coverage ratio" at bounding box center [210, 145] width 0 height 8
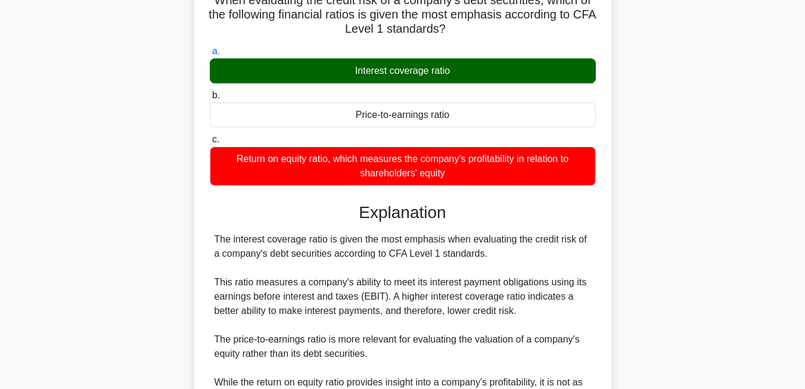
scroll to position [99, 0]
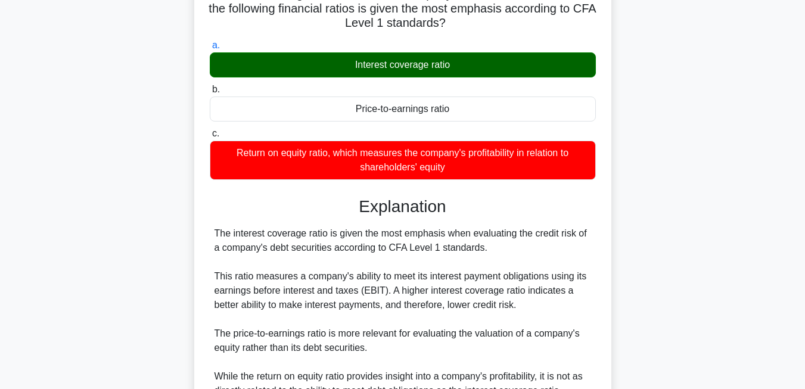
click at [245, 167] on div "Return on equity ratio, which measures the company's profitability in relation …" at bounding box center [403, 160] width 386 height 39
click at [210, 138] on input "c. Return on equity ratio, which measures the company's profitability in relati…" at bounding box center [210, 134] width 0 height 8
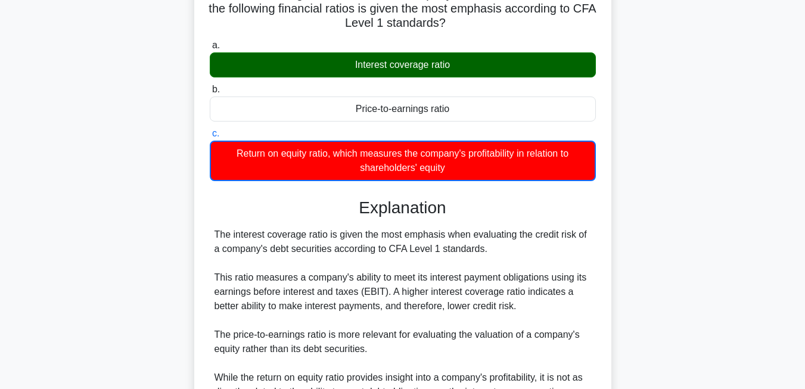
click at [309, 104] on div "Price-to-earnings ratio" at bounding box center [403, 109] width 386 height 25
click at [210, 94] on input "b. Price-to-earnings ratio" at bounding box center [210, 90] width 0 height 8
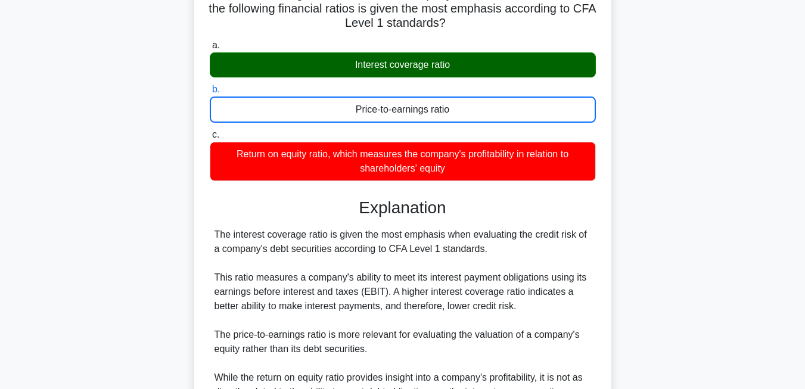
click at [325, 72] on div "Interest coverage ratio" at bounding box center [403, 64] width 386 height 25
click at [210, 49] on input "a. Interest coverage ratio" at bounding box center [210, 46] width 0 height 8
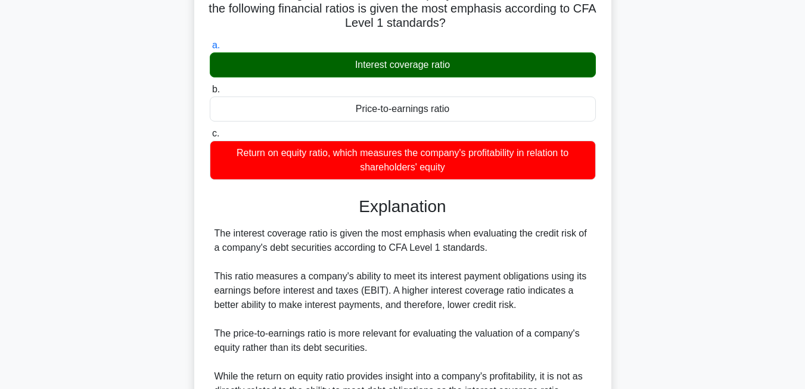
click at [321, 74] on div "Interest coverage ratio" at bounding box center [403, 64] width 386 height 25
click at [210, 49] on input "a. Interest coverage ratio" at bounding box center [210, 46] width 0 height 8
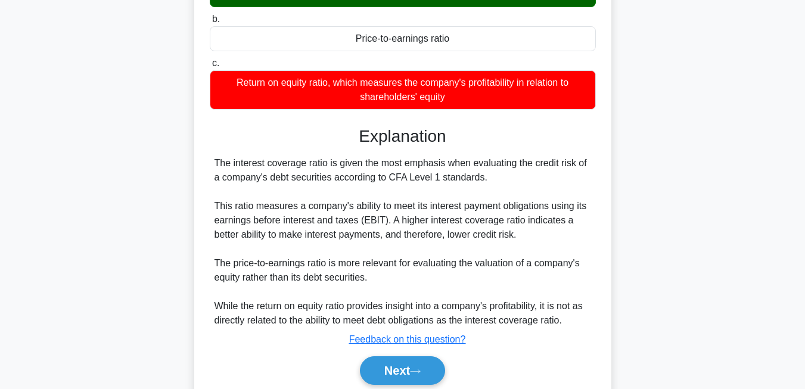
scroll to position [254, 0]
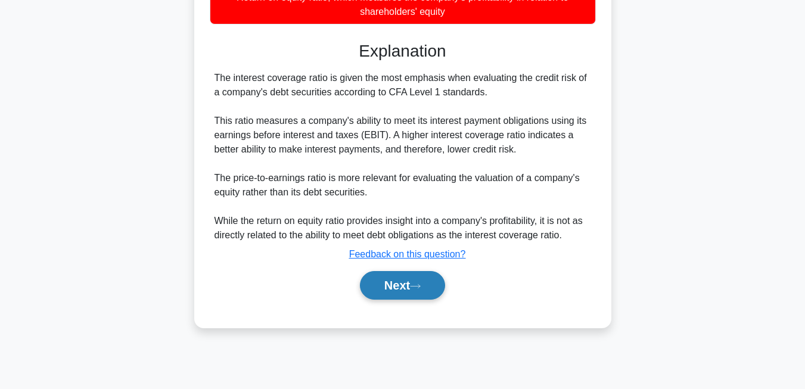
click at [402, 289] on button "Next" at bounding box center [402, 285] width 85 height 29
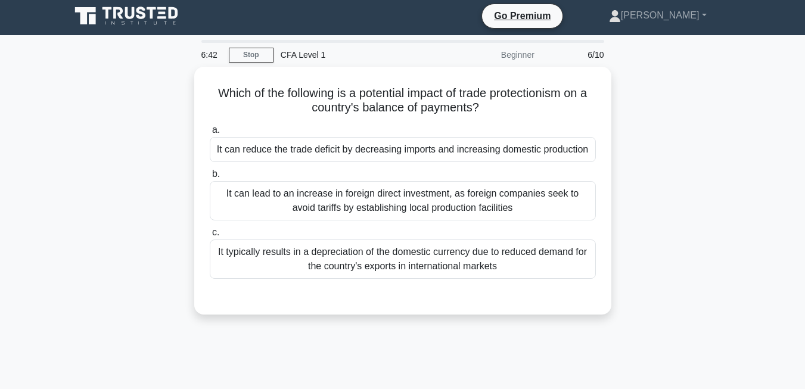
scroll to position [0, 0]
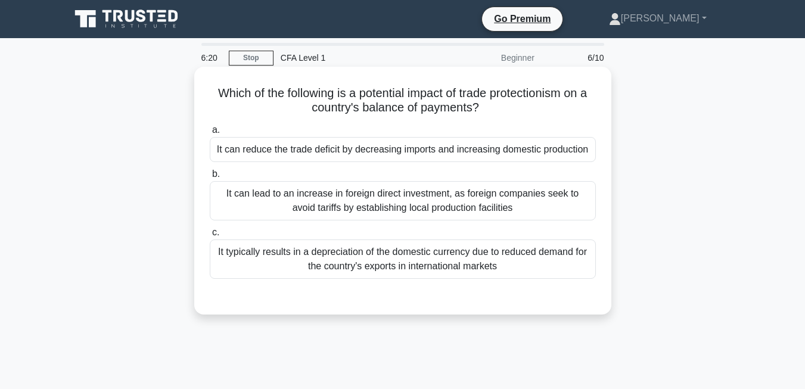
click at [280, 268] on div "It typically results in a depreciation of the domestic currency due to reduced …" at bounding box center [403, 259] width 386 height 39
click at [210, 237] on input "c. It typically results in a depreciation of the domestic currency due to reduc…" at bounding box center [210, 233] width 0 height 8
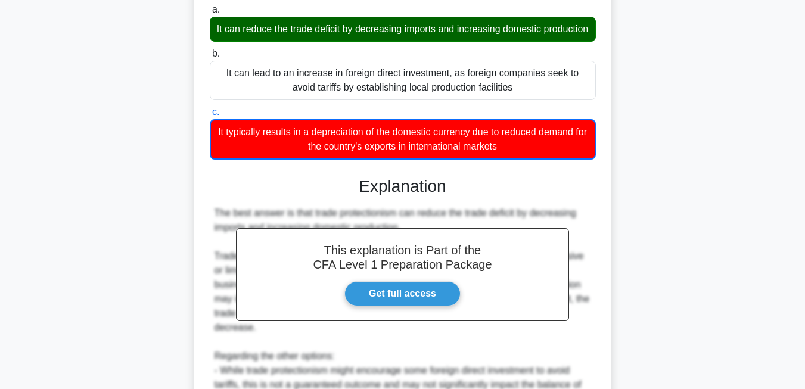
scroll to position [303, 0]
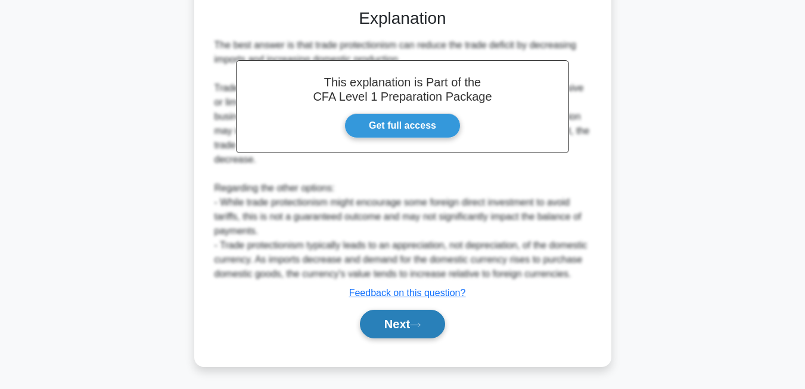
click at [416, 325] on icon at bounding box center [415, 325] width 11 height 7
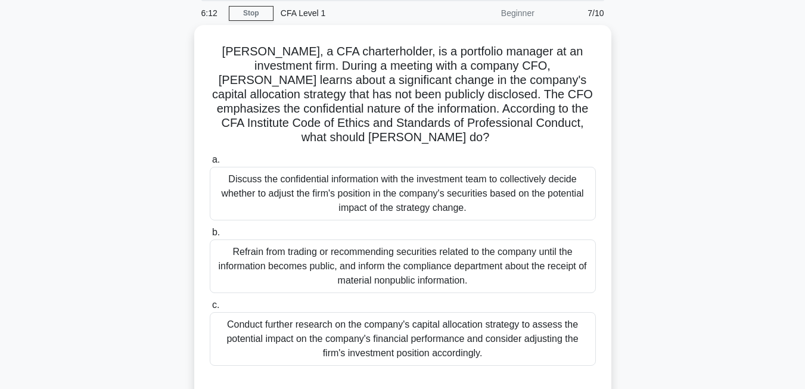
scroll to position [44, 0]
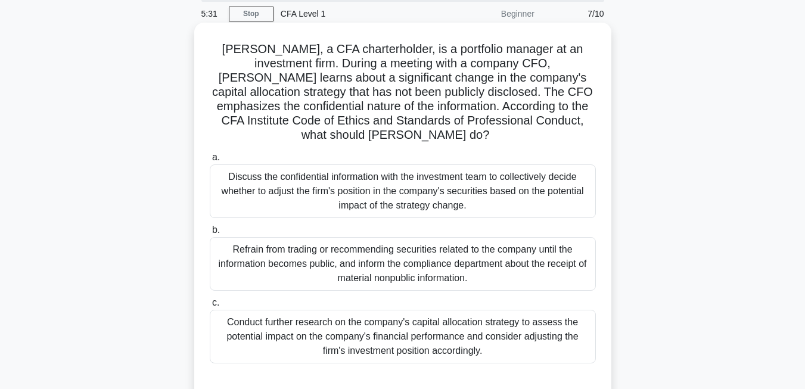
click at [222, 317] on div "Conduct further research on the company's capital allocation strategy to assess…" at bounding box center [403, 337] width 386 height 54
click at [210, 307] on input "c. Conduct further research on the company's capital allocation strategy to ass…" at bounding box center [210, 303] width 0 height 8
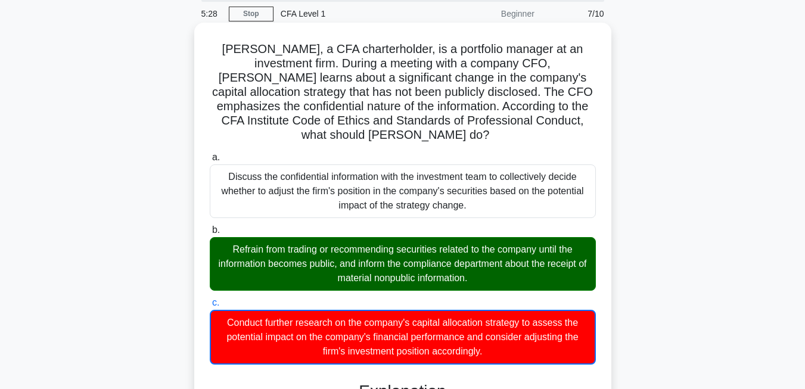
click at [282, 256] on div "Refrain from trading or recommending securities related to the company until th…" at bounding box center [403, 264] width 386 height 54
click at [210, 234] on input "b. Refrain from trading or recommending securities related to the company until…" at bounding box center [210, 230] width 0 height 8
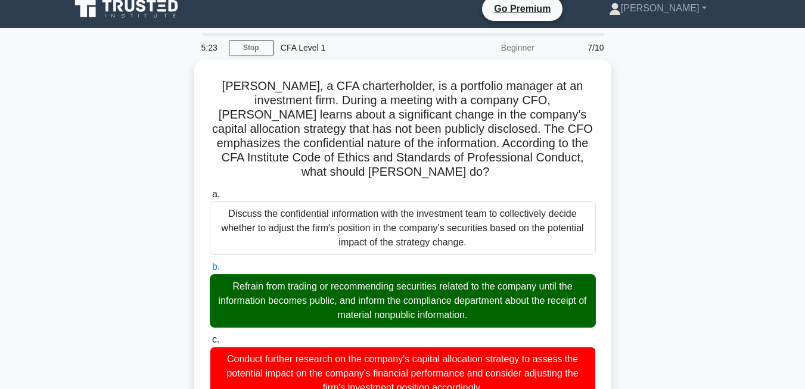
scroll to position [0, 0]
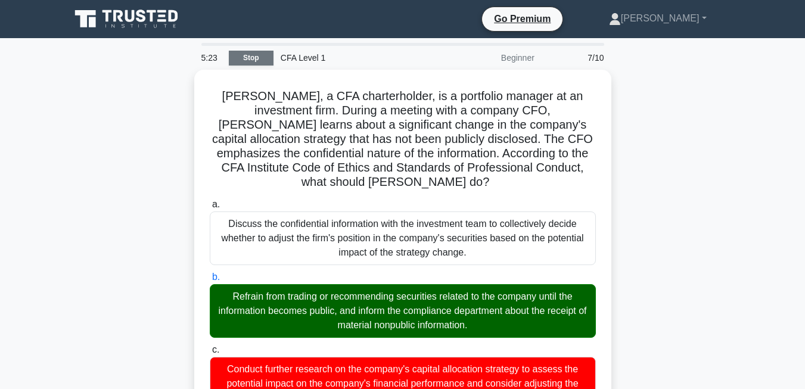
click at [247, 56] on link "Stop" at bounding box center [251, 58] width 45 height 15
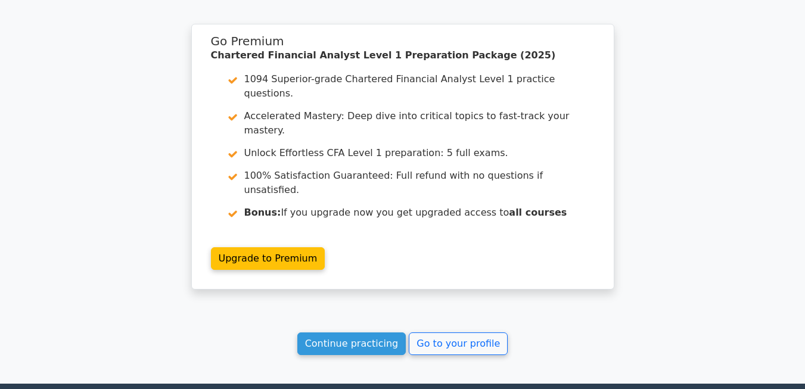
scroll to position [1702, 0]
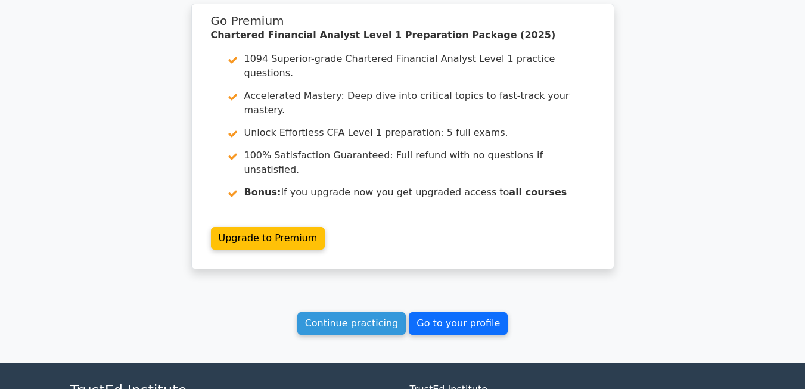
click at [461, 312] on link "Go to your profile" at bounding box center [458, 323] width 99 height 23
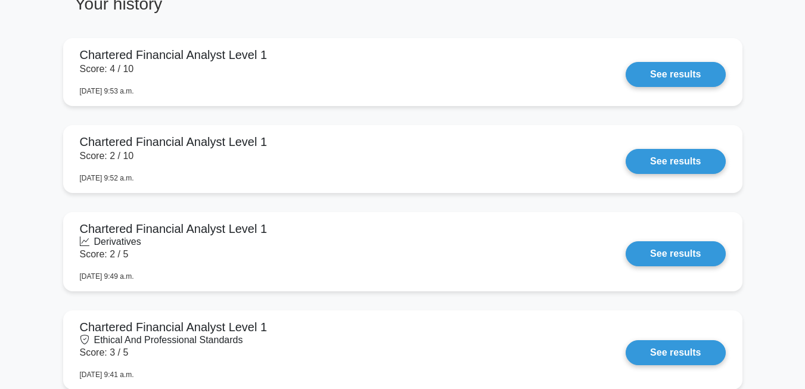
scroll to position [901, 0]
